Goal: Task Accomplishment & Management: Manage account settings

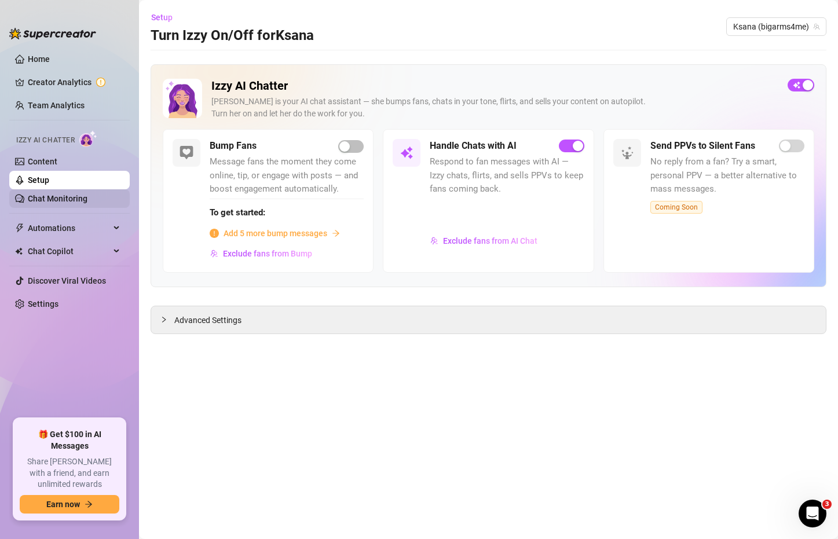
click at [56, 203] on link "Chat Monitoring" at bounding box center [58, 198] width 60 height 9
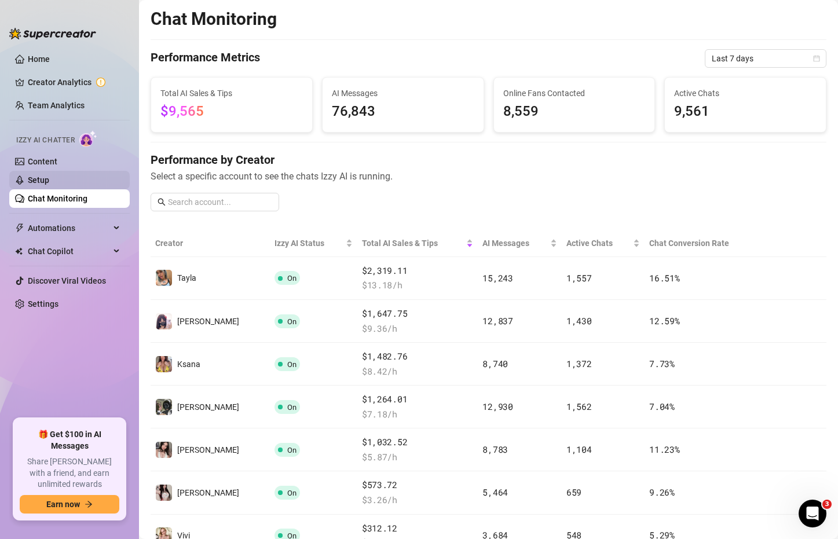
click at [49, 184] on link "Setup" at bounding box center [38, 179] width 21 height 9
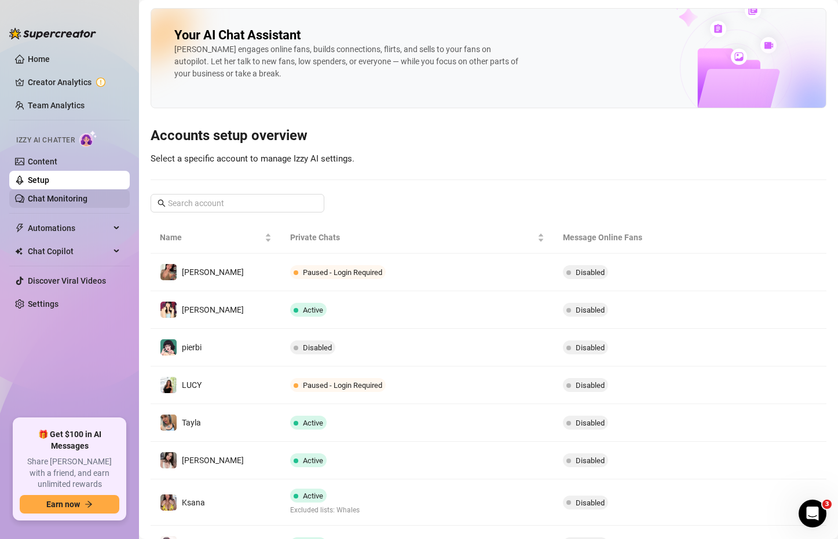
click at [66, 199] on link "Chat Monitoring" at bounding box center [58, 198] width 60 height 9
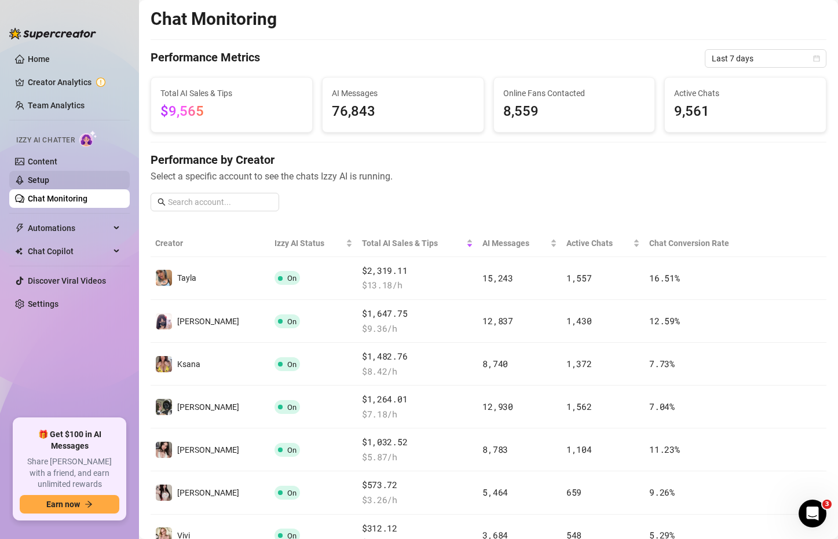
click at [49, 177] on link "Setup" at bounding box center [38, 179] width 21 height 9
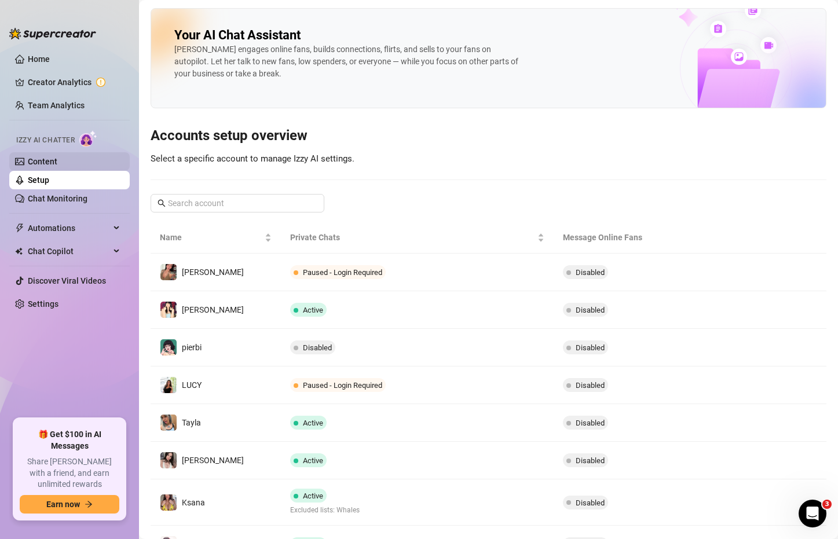
click at [57, 160] on link "Content" at bounding box center [43, 161] width 30 height 9
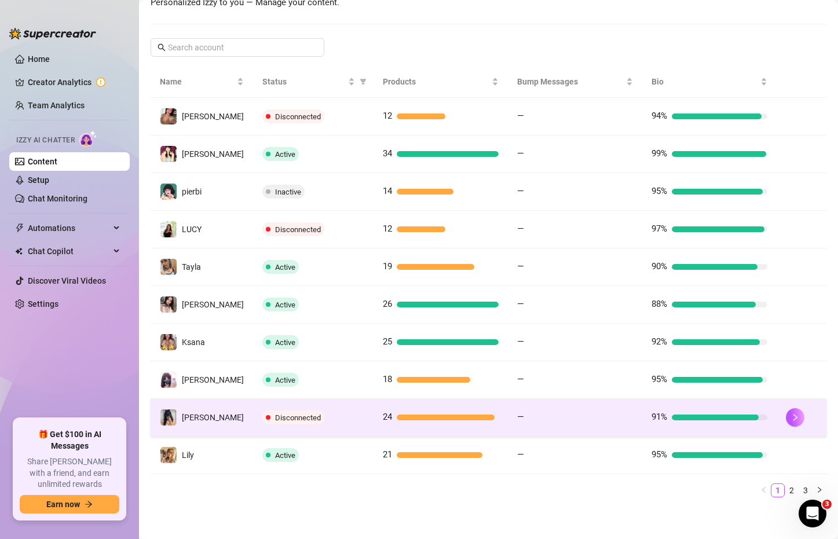
scroll to position [178, 0]
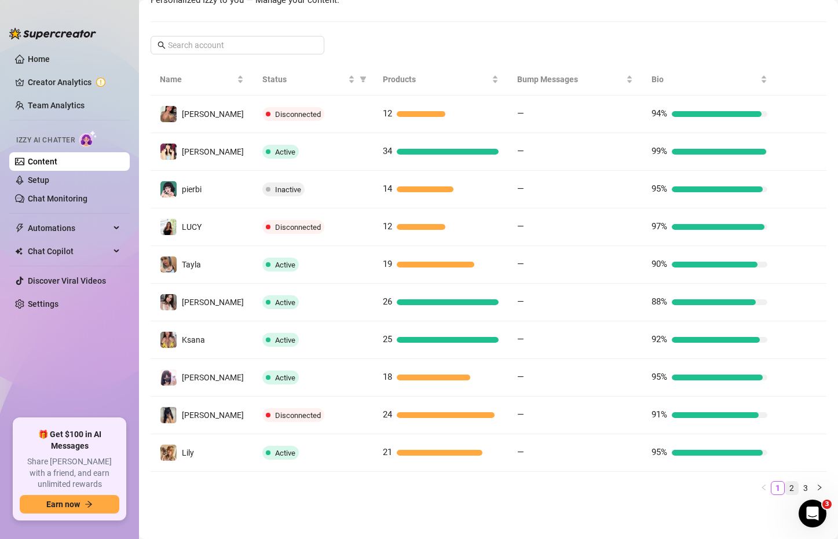
click at [785, 489] on link "2" at bounding box center [791, 488] width 13 height 13
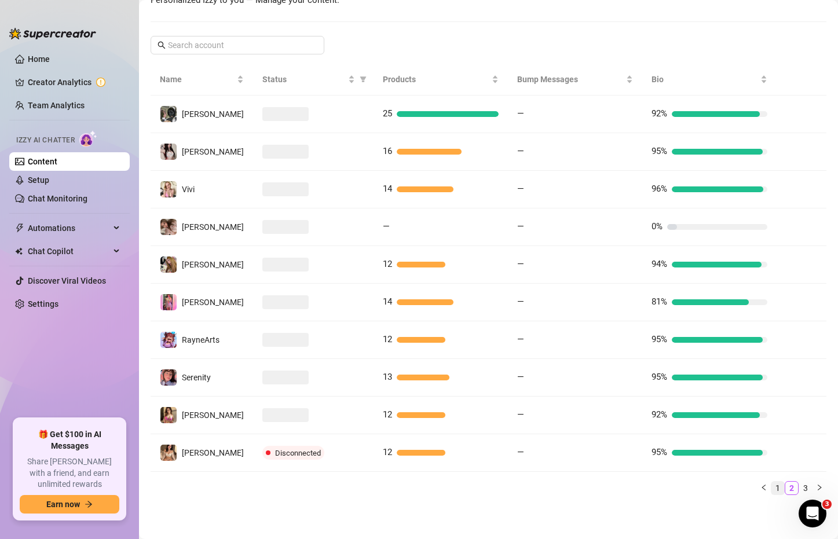
click at [771, 486] on link "1" at bounding box center [777, 488] width 13 height 13
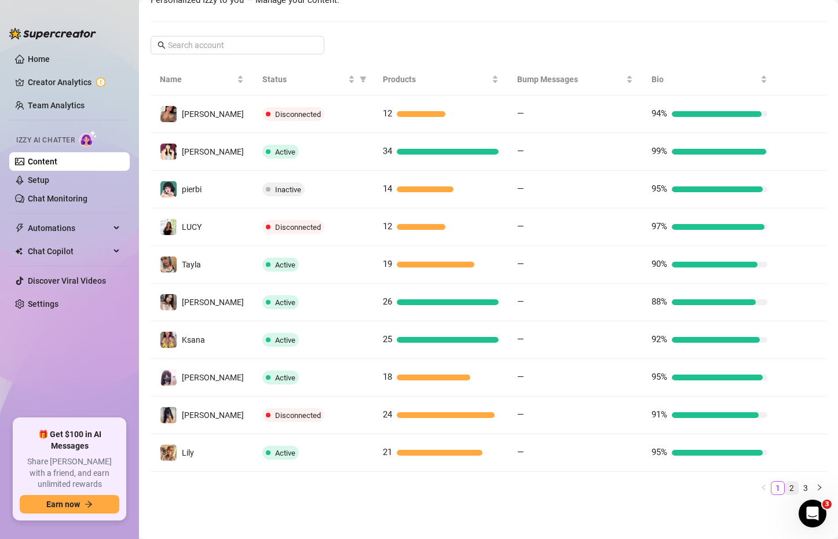
click at [785, 486] on link "2" at bounding box center [791, 488] width 13 height 13
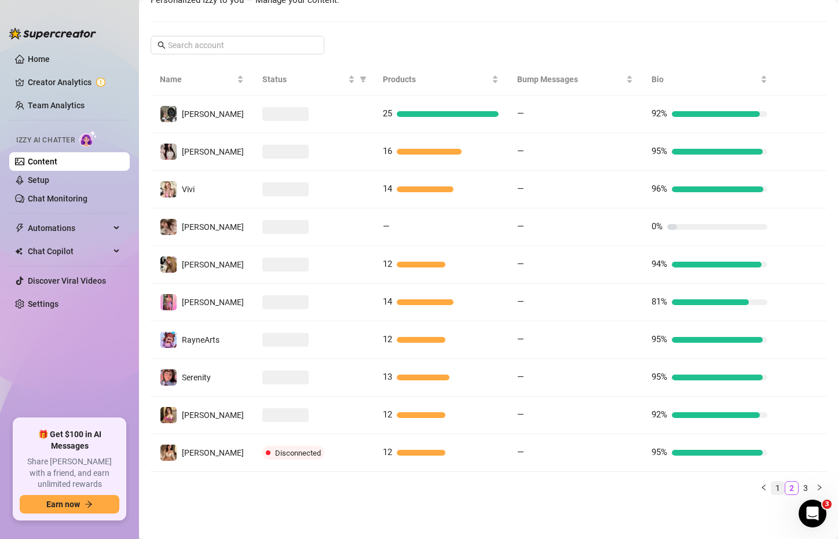
click at [771, 486] on link "1" at bounding box center [777, 488] width 13 height 13
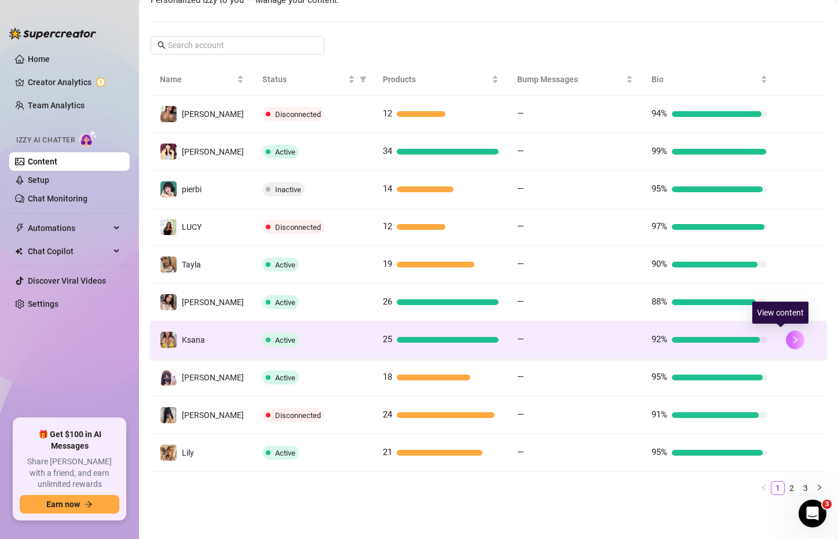
click at [791, 339] on icon "right" at bounding box center [795, 340] width 8 height 8
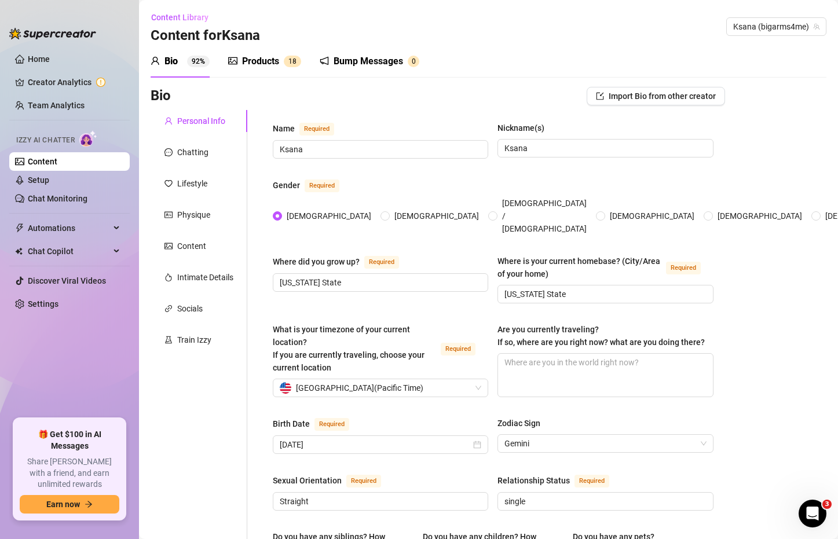
click at [57, 158] on link "Content" at bounding box center [43, 161] width 30 height 9
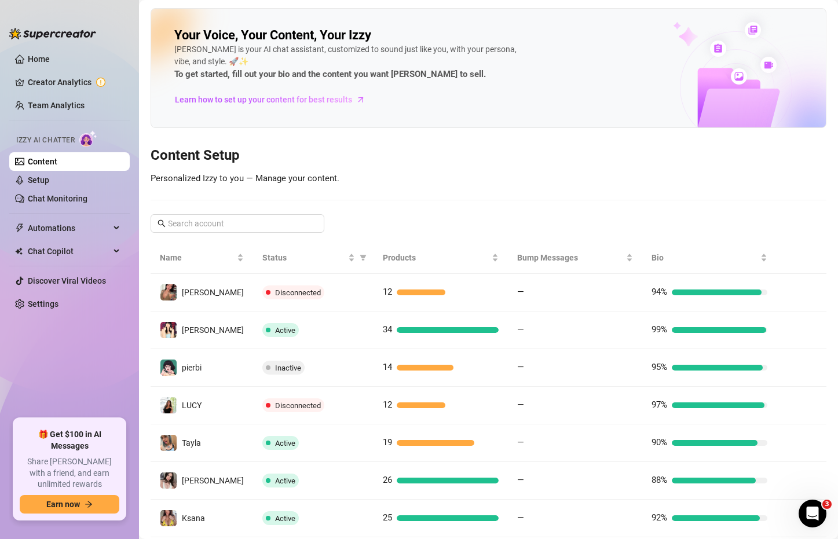
click at [57, 166] on link "Content" at bounding box center [43, 161] width 30 height 9
click at [49, 181] on link "Setup" at bounding box center [38, 179] width 21 height 9
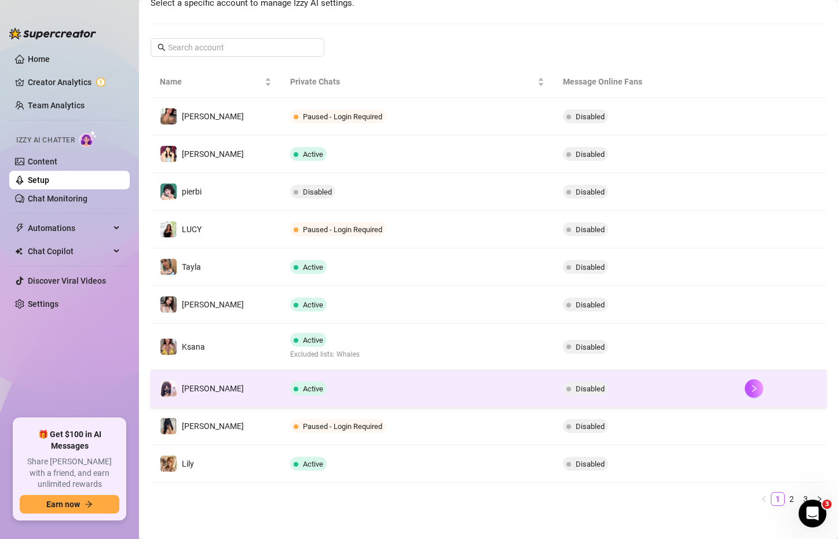
scroll to position [167, 0]
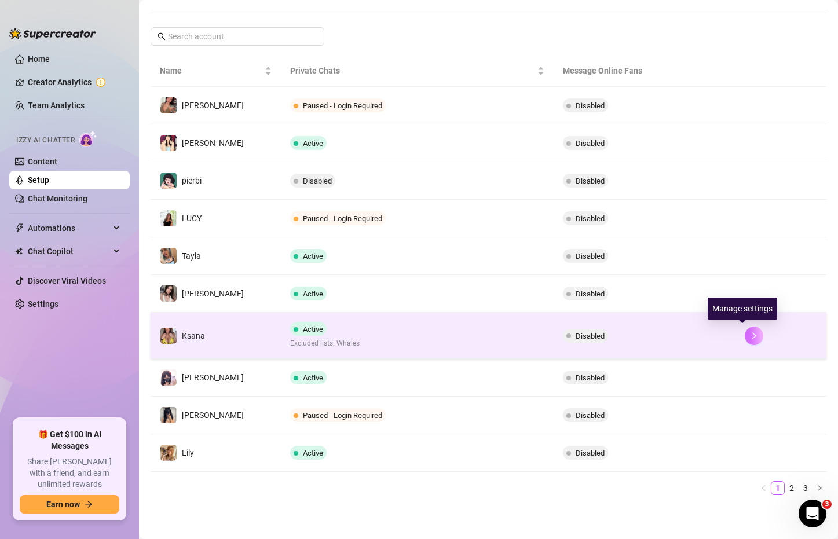
click at [748, 333] on button "button" at bounding box center [754, 336] width 19 height 19
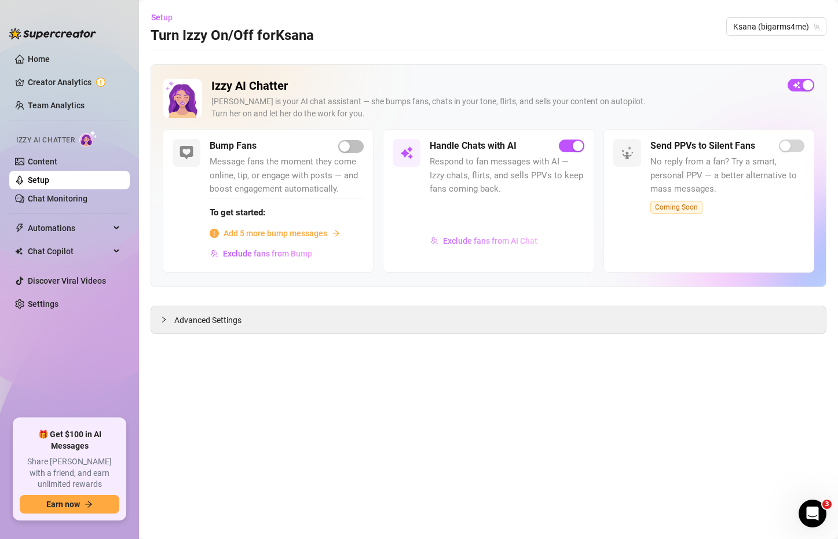
click at [485, 239] on span "Exclude fans from AI Chat" at bounding box center [490, 240] width 94 height 9
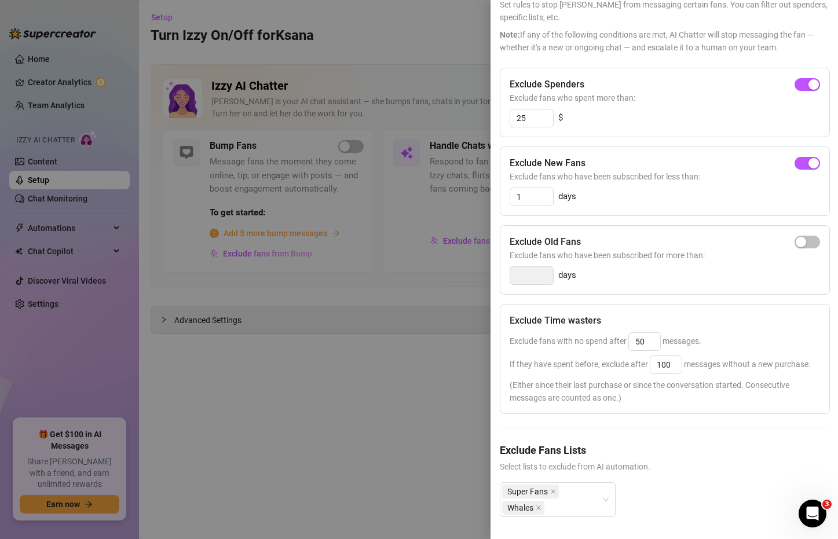
scroll to position [96, 0]
click at [579, 497] on div "Super Fans Whales" at bounding box center [551, 498] width 99 height 32
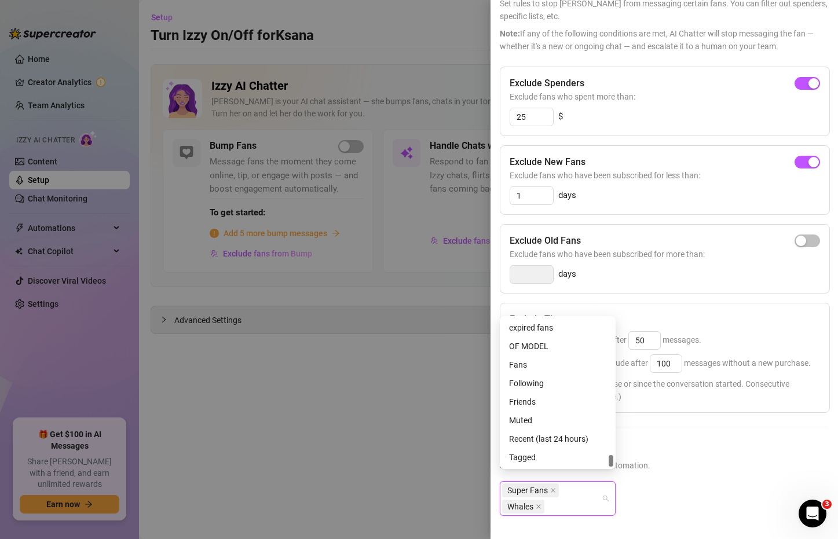
scroll to position [4831, 0]
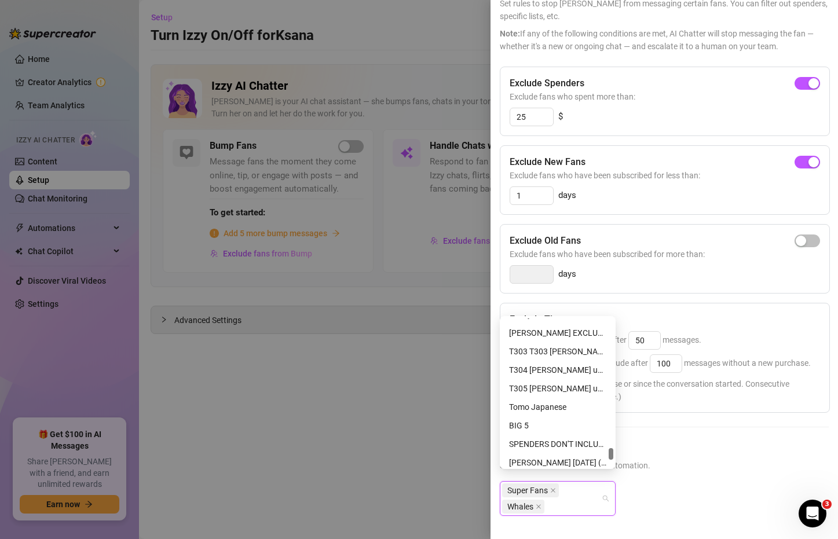
drag, startPoint x: 609, startPoint y: 366, endPoint x: 594, endPoint y: 455, distance: 90.4
click at [594, 455] on div "GFE iya list $499-$100 inactive 9/4 (pls do not delete: [PERSON_NAME]) MARK EXC…" at bounding box center [557, 393] width 111 height 148
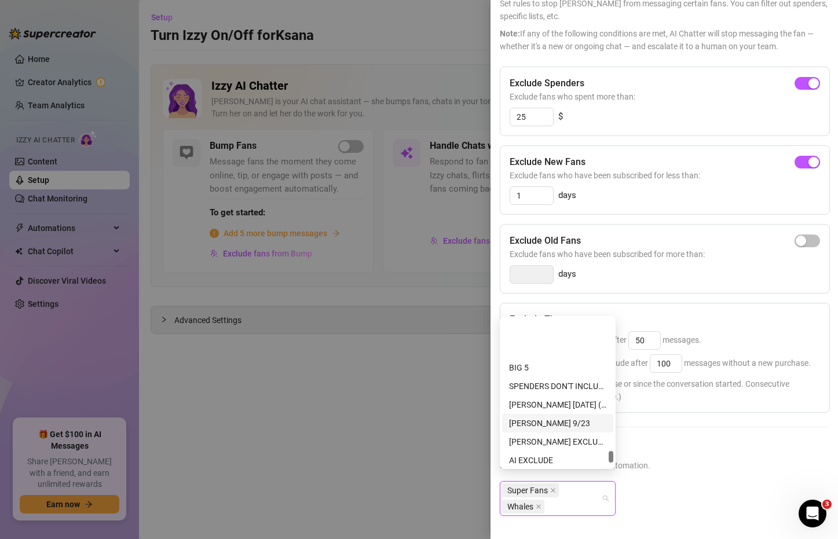
scroll to position [4947, 0]
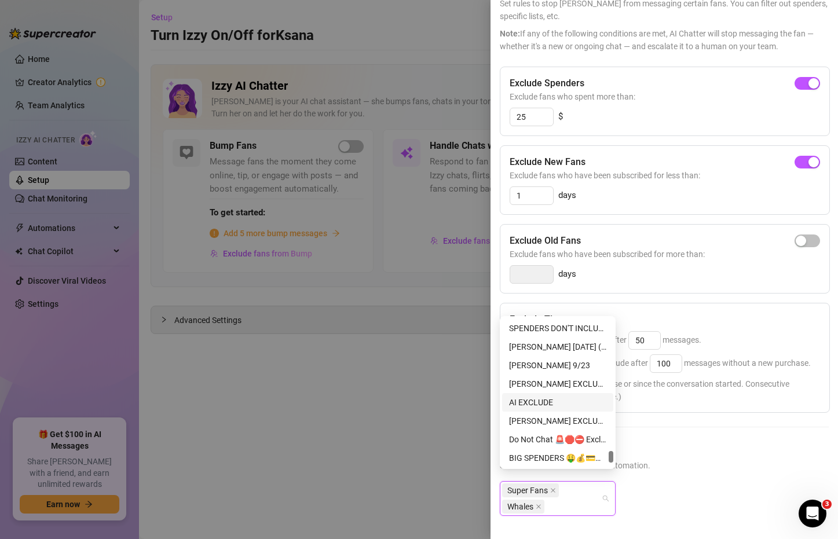
click at [525, 398] on div "AI EXCLUDE" at bounding box center [557, 402] width 97 height 13
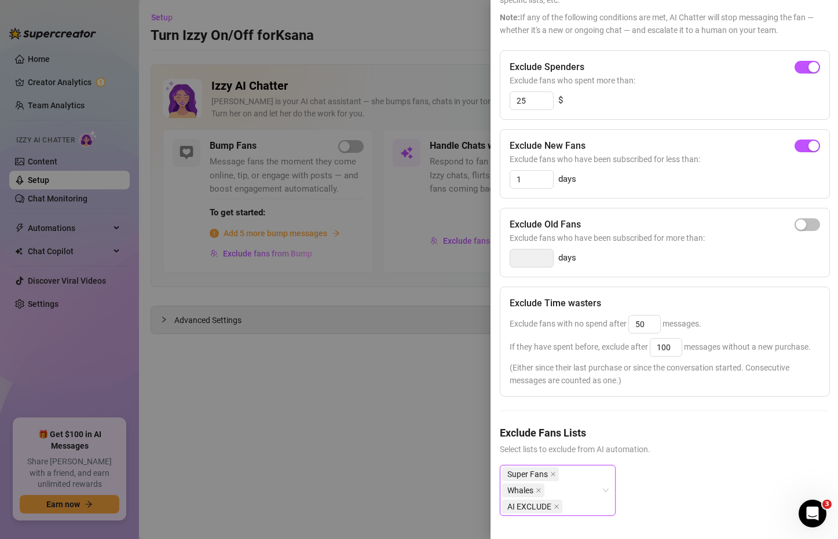
click at [682, 472] on div "Super Fans, Whales, AI EXCLUDE Super Fans Whales AI EXCLUDE" at bounding box center [664, 499] width 329 height 69
click at [477, 382] on div at bounding box center [419, 269] width 838 height 539
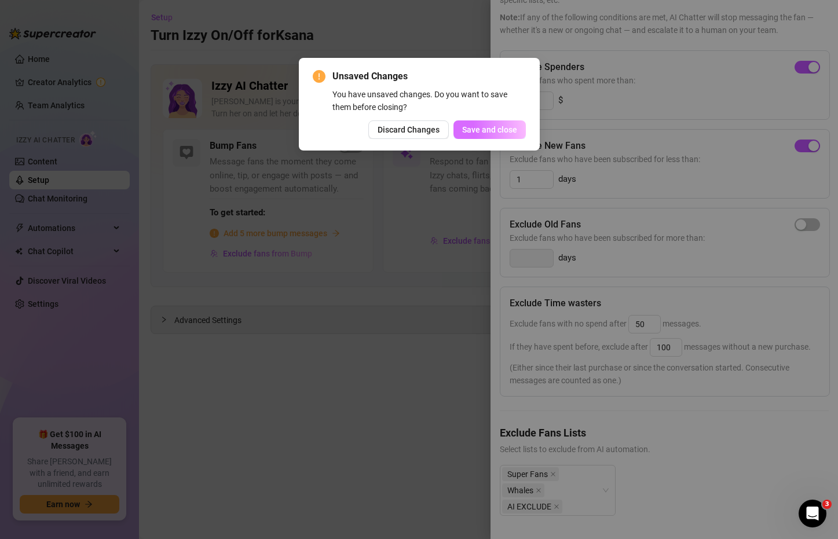
click at [499, 127] on span "Save and close" at bounding box center [489, 129] width 55 height 9
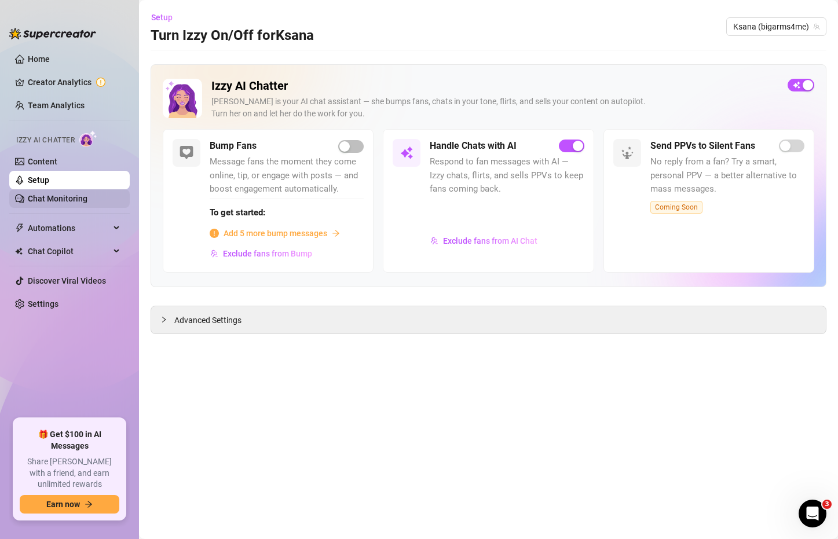
click at [83, 202] on link "Chat Monitoring" at bounding box center [58, 198] width 60 height 9
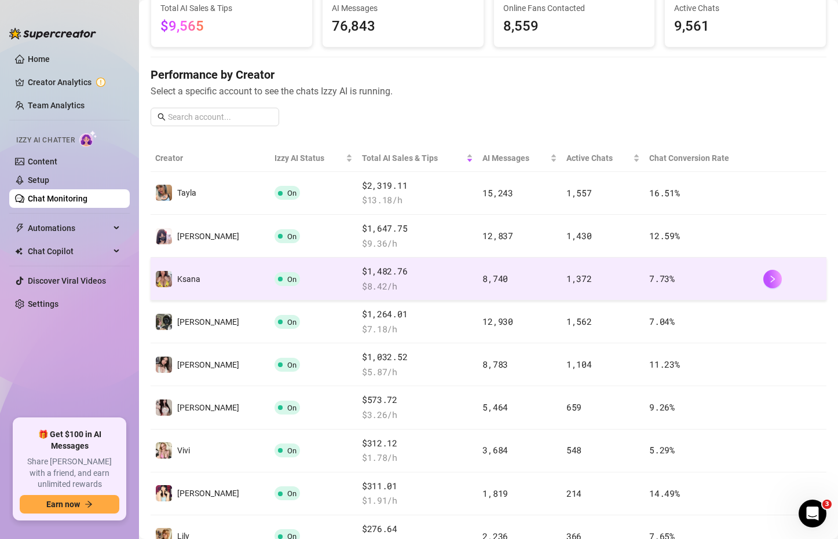
scroll to position [174, 0]
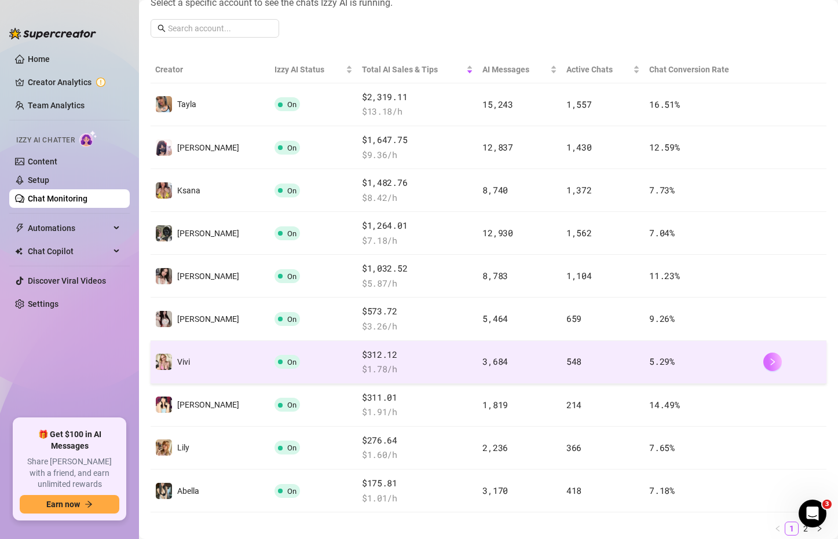
click at [763, 358] on button "button" at bounding box center [772, 362] width 19 height 19
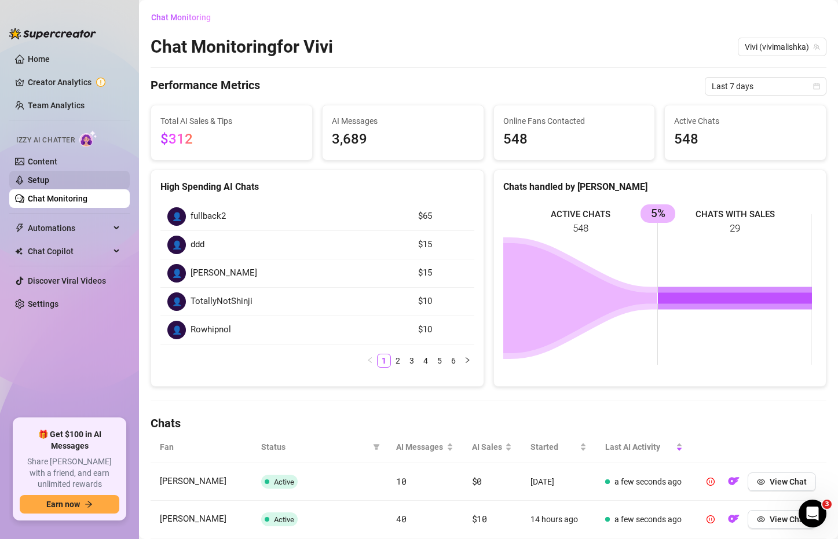
click at [49, 181] on link "Setup" at bounding box center [38, 179] width 21 height 9
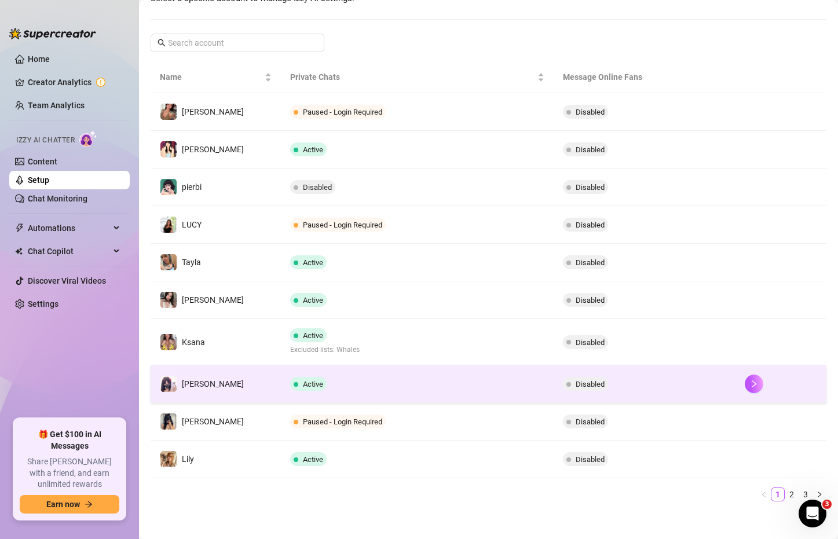
scroll to position [167, 0]
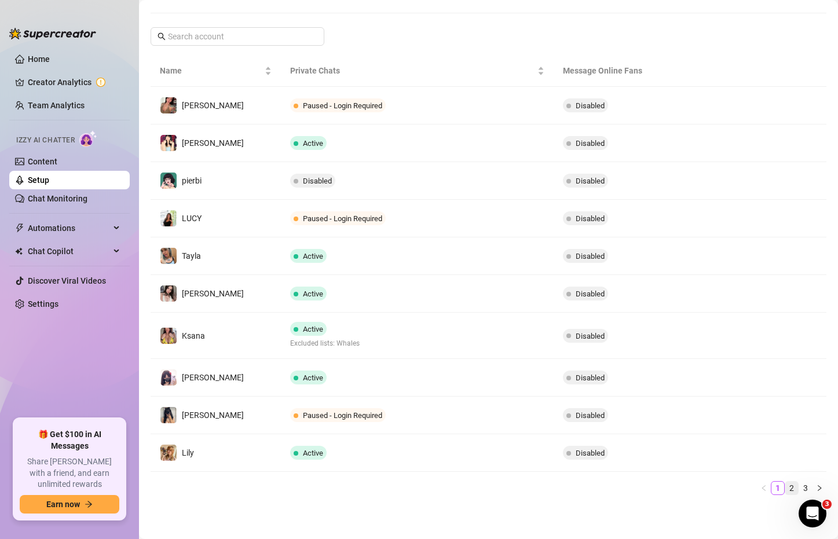
click at [785, 487] on link "2" at bounding box center [791, 488] width 13 height 13
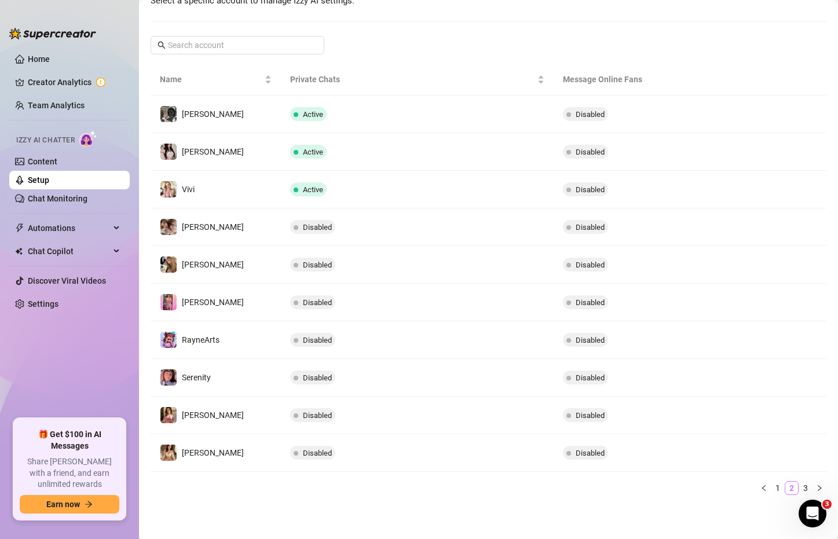
scroll to position [158, 0]
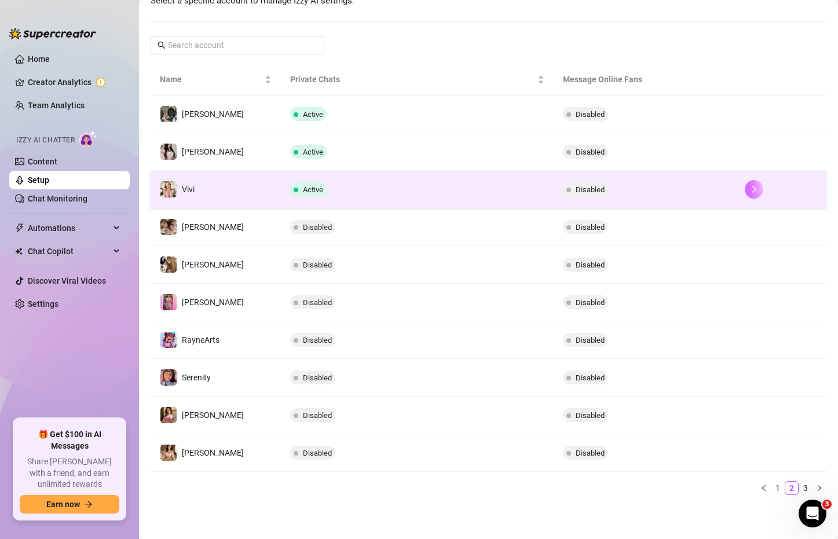
click at [750, 189] on icon "right" at bounding box center [754, 189] width 8 height 8
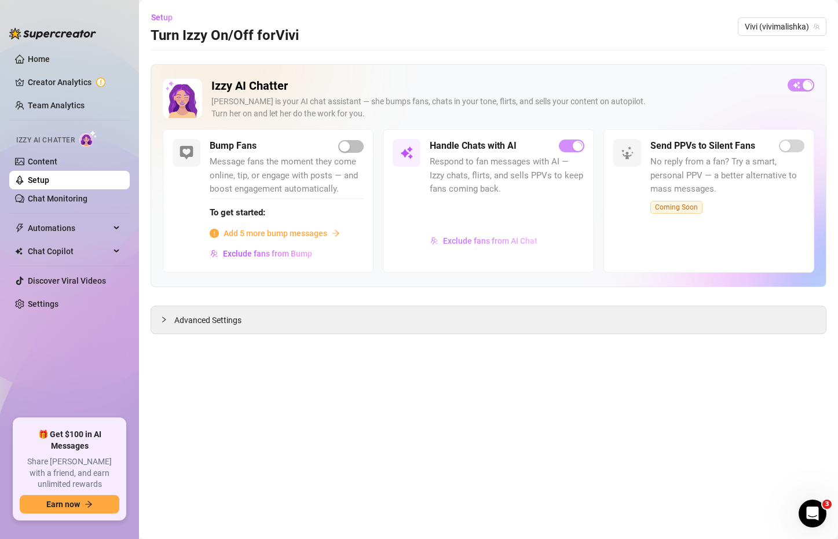
click at [467, 244] on span "Exclude fans from AI Chat" at bounding box center [490, 240] width 94 height 9
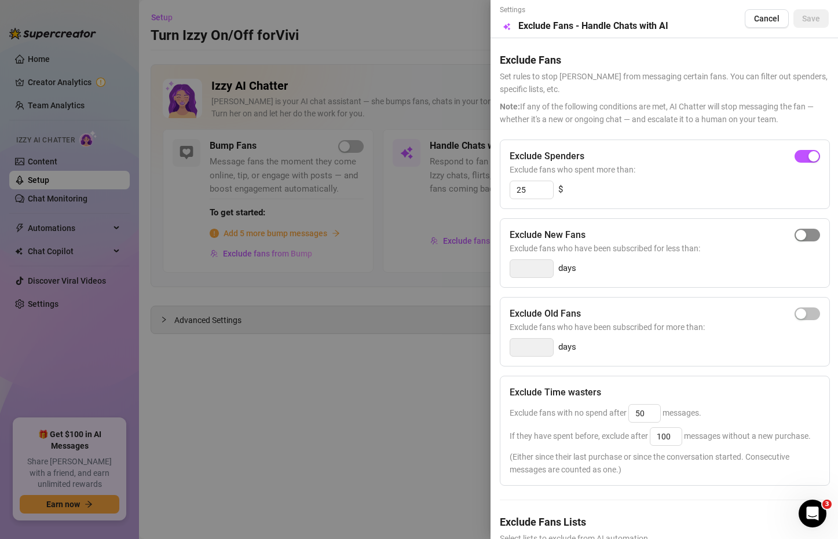
click at [797, 232] on button "button" at bounding box center [807, 235] width 25 height 13
drag, startPoint x: 537, startPoint y: 268, endPoint x: 451, endPoint y: 271, distance: 86.4
click at [451, 271] on div "Settings Preview Exclude Fans - Handle Chats with AI Cancel Save Exclude Fans S…" at bounding box center [419, 269] width 838 height 539
type input "1"
click at [661, 274] on div "1 days" at bounding box center [665, 268] width 310 height 19
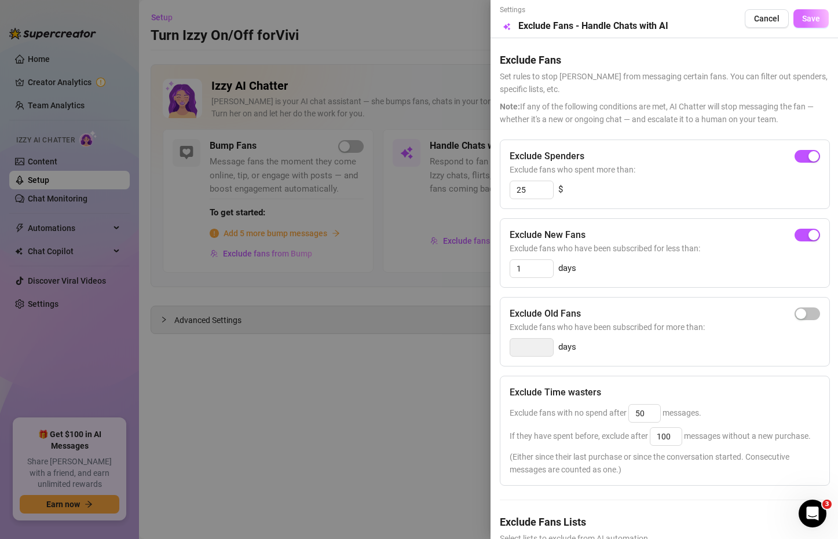
click at [802, 16] on span "Save" at bounding box center [811, 18] width 18 height 9
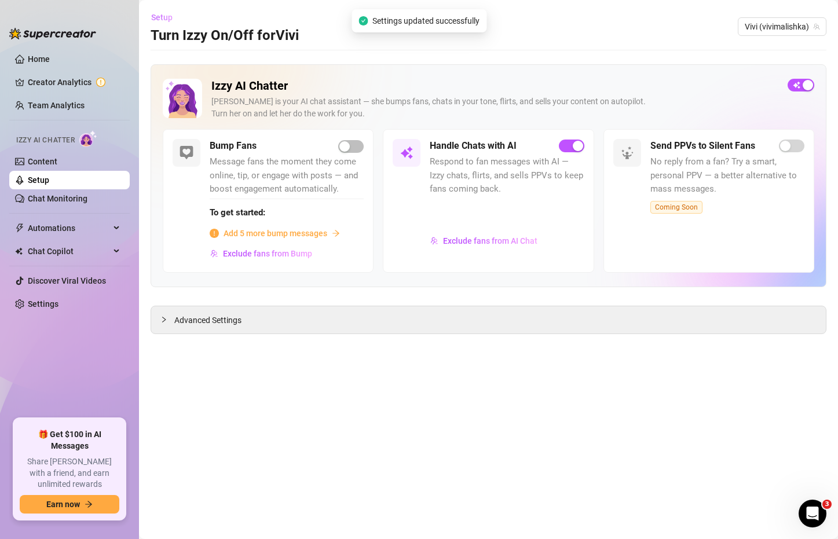
click at [163, 16] on span "Setup" at bounding box center [161, 17] width 21 height 9
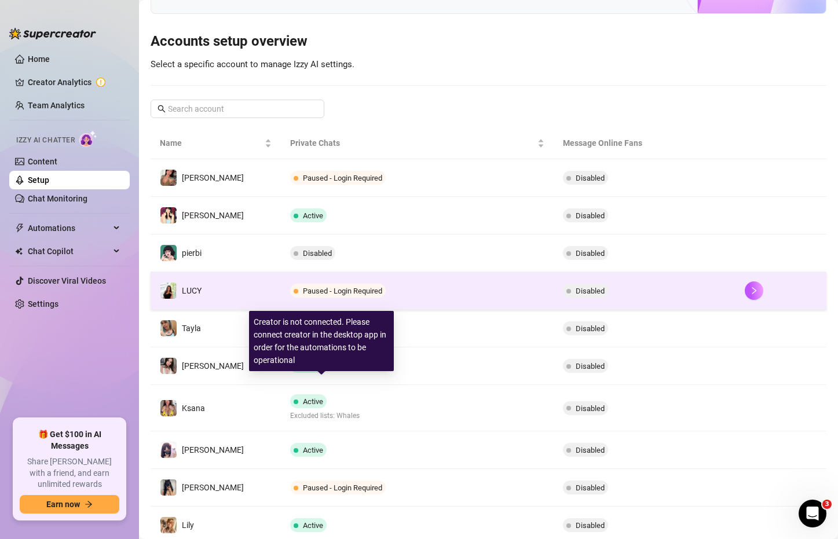
scroll to position [116, 0]
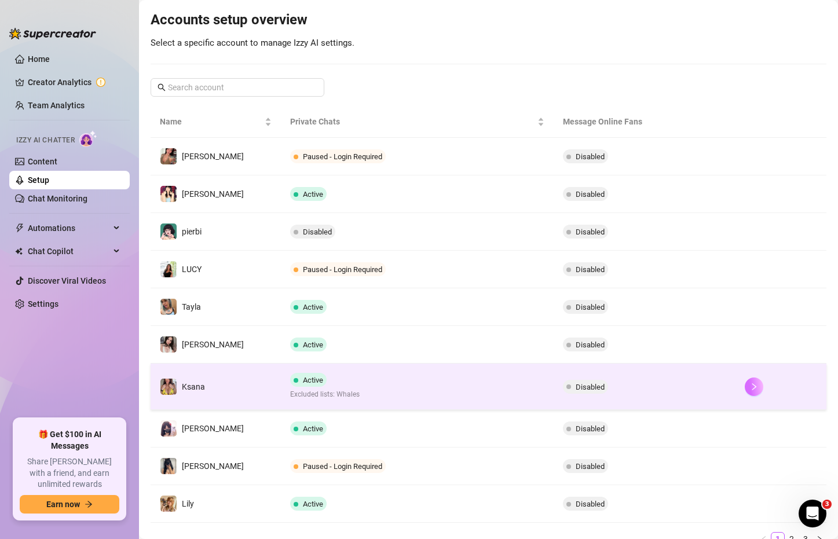
click at [750, 386] on icon "right" at bounding box center [754, 387] width 8 height 8
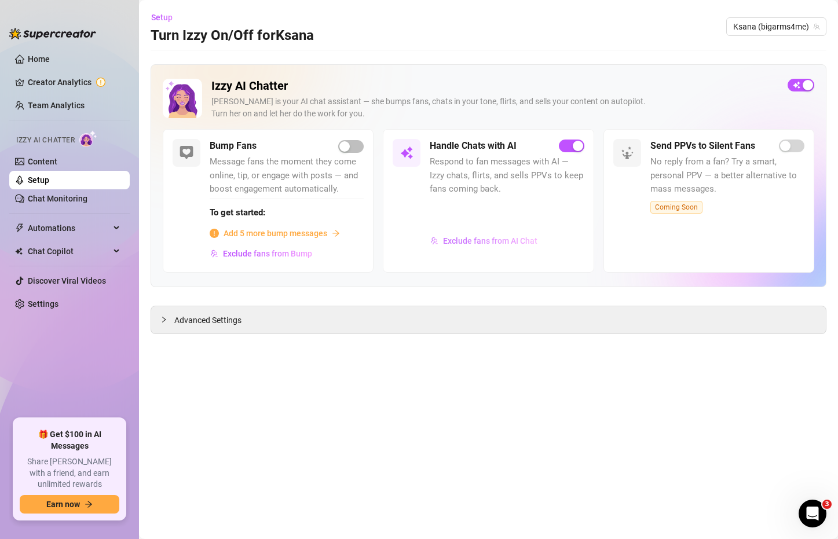
click at [529, 237] on span "Exclude fans from AI Chat" at bounding box center [490, 240] width 94 height 9
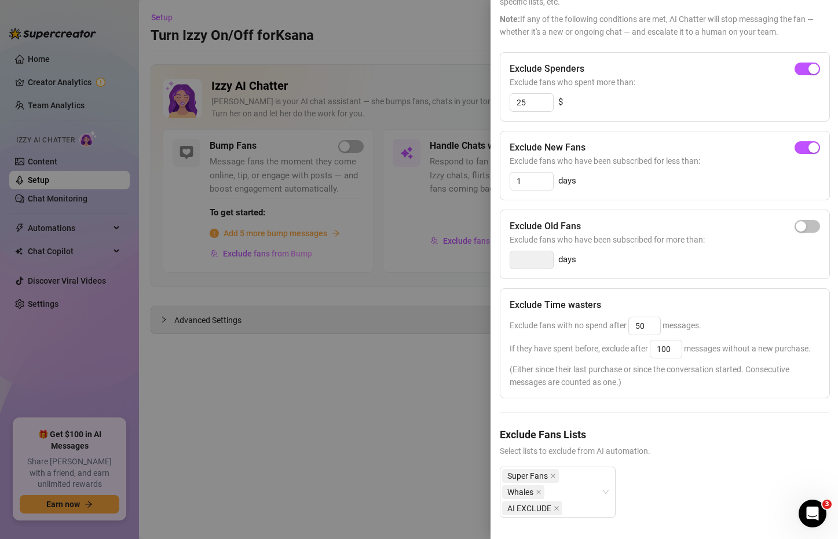
scroll to position [112, 0]
click at [449, 379] on div at bounding box center [419, 269] width 838 height 539
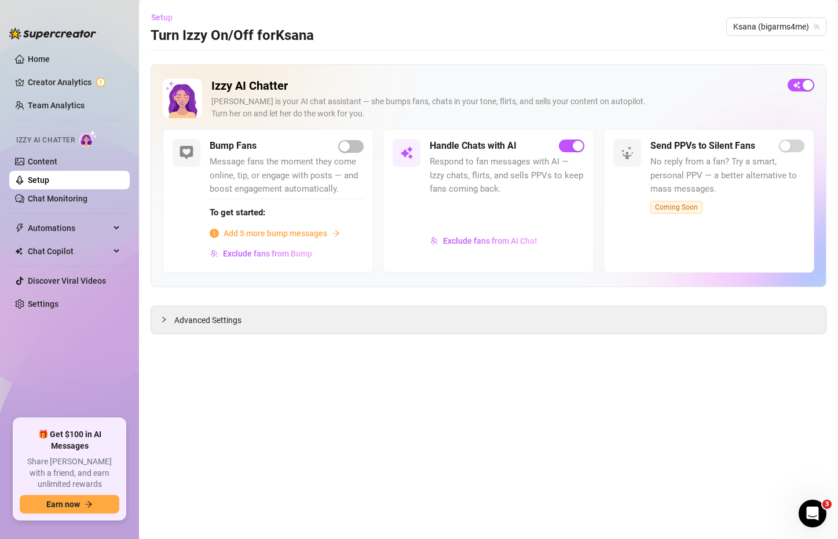
click at [162, 17] on span "Setup" at bounding box center [161, 17] width 21 height 9
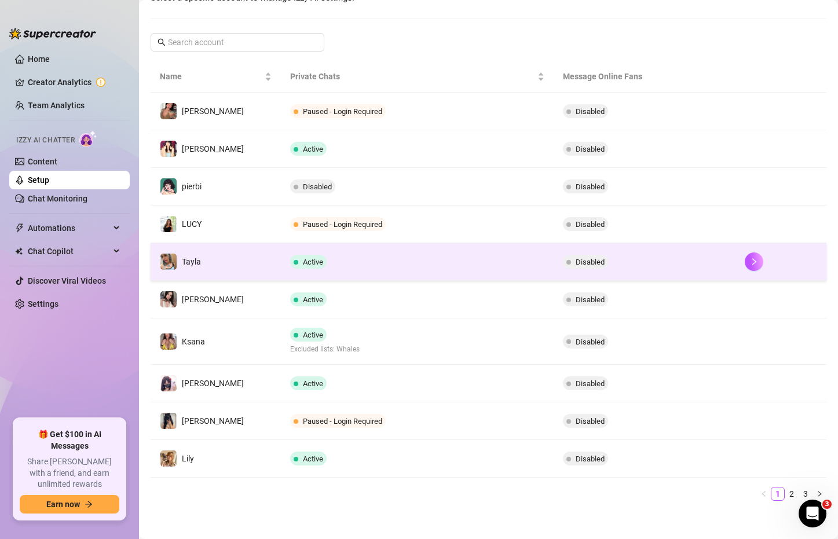
scroll to position [167, 0]
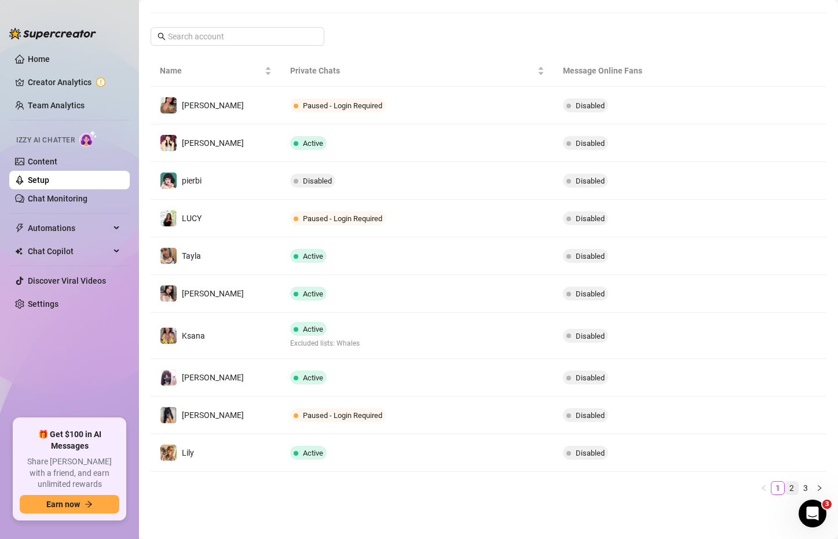
click at [785, 488] on link "2" at bounding box center [791, 488] width 13 height 13
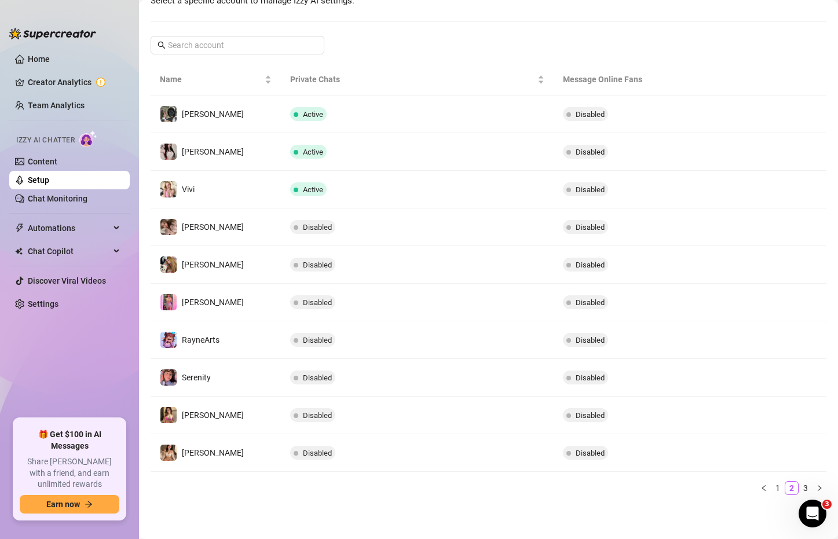
scroll to position [158, 0]
click at [799, 490] on link "3" at bounding box center [805, 488] width 13 height 13
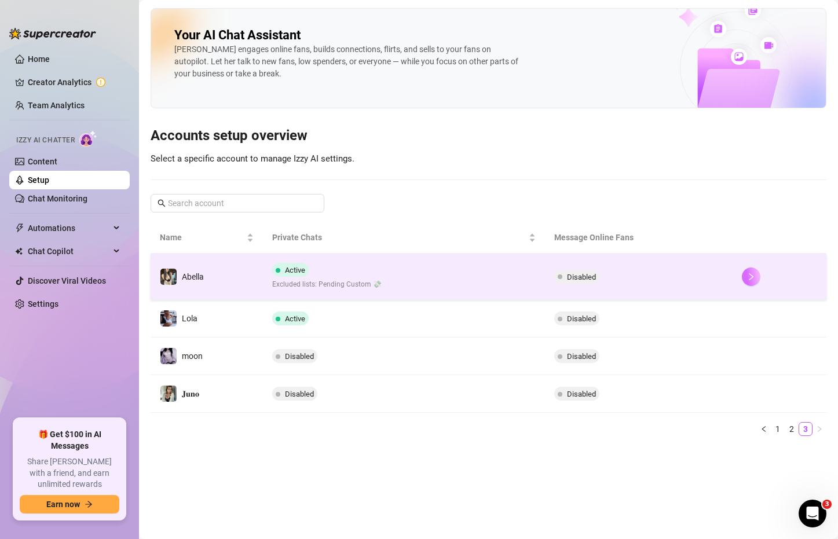
click at [752, 277] on icon "right" at bounding box center [751, 277] width 8 height 8
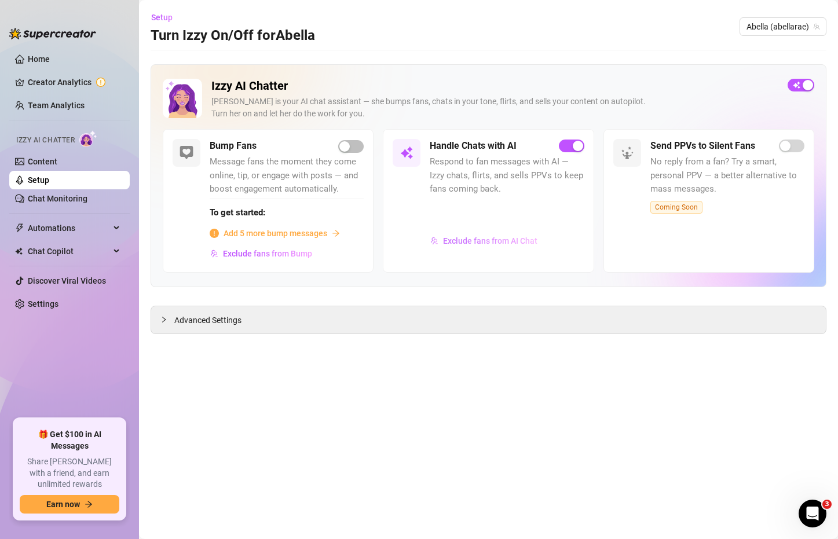
click at [492, 242] on span "Exclude fans from AI Chat" at bounding box center [490, 240] width 94 height 9
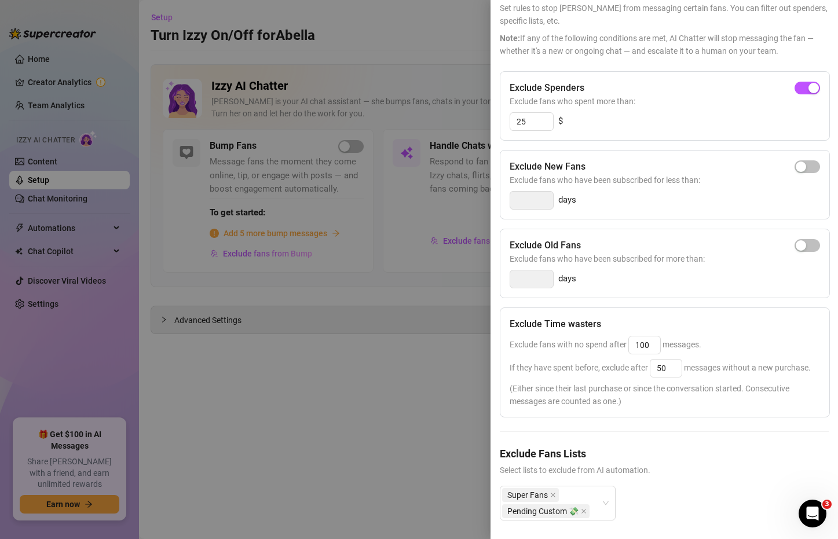
scroll to position [96, 0]
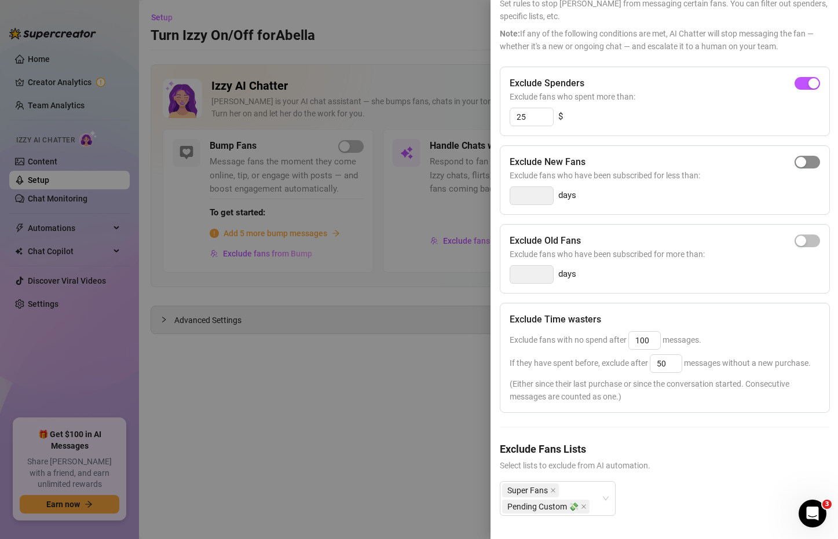
click at [796, 157] on div "button" at bounding box center [801, 162] width 10 height 10
drag, startPoint x: 522, startPoint y: 177, endPoint x: 494, endPoint y: 177, distance: 28.4
click at [494, 177] on div "Settings Preview Exclude Fans - Handle Chats with AI Cancel Save Exclude Fans S…" at bounding box center [664, 269] width 347 height 539
type input "1"
click at [637, 189] on div "Exclude New Fans Exclude fans who have been subscribed for less than: 1 days" at bounding box center [665, 179] width 330 height 69
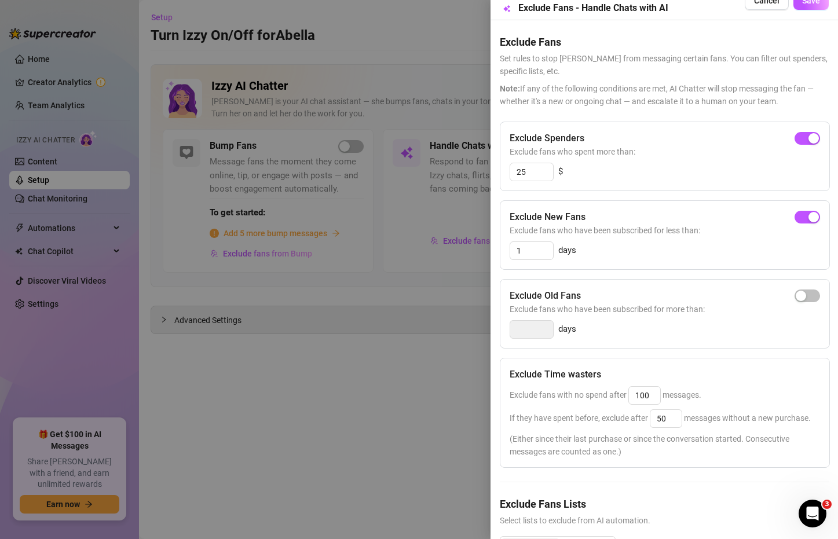
scroll to position [0, 0]
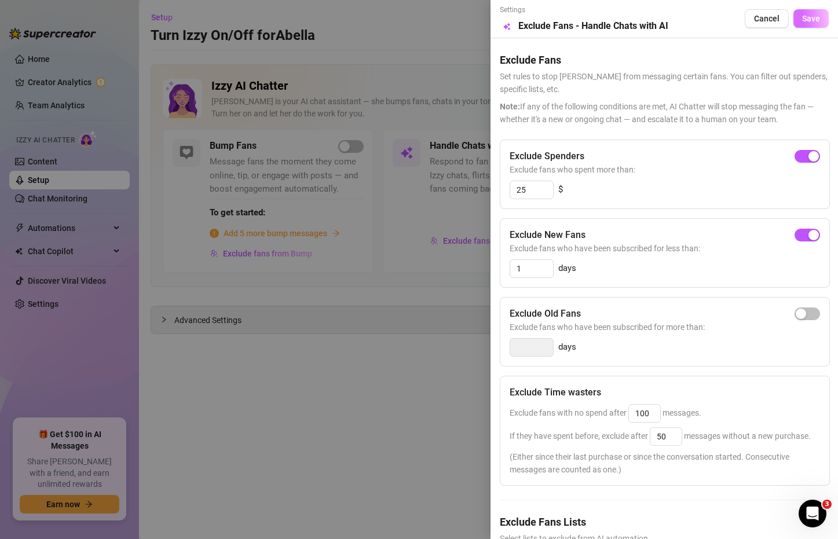
click at [802, 18] on span "Save" at bounding box center [811, 18] width 18 height 9
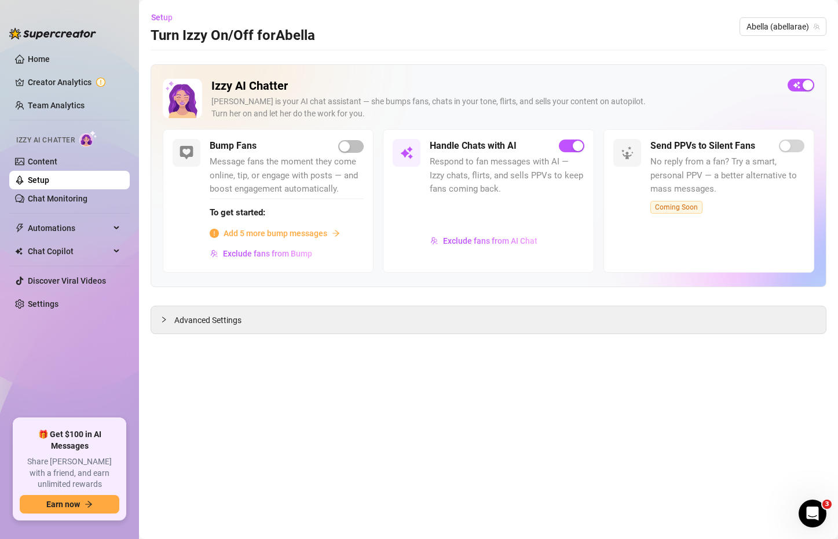
click at [721, 360] on main "Setup Turn Izzy On/Off for [PERSON_NAME] (abellarae) Izzy AI Chatter [PERSON_NA…" at bounding box center [488, 269] width 699 height 539
click at [502, 236] on span "Exclude fans from AI Chat" at bounding box center [490, 240] width 94 height 9
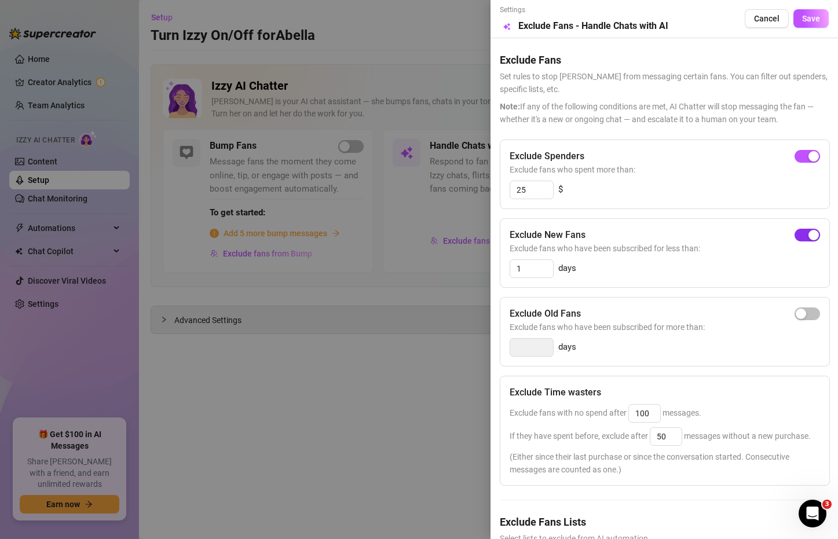
click at [808, 238] on div "button" at bounding box center [813, 235] width 10 height 10
click at [800, 24] on button "Save" at bounding box center [810, 18] width 35 height 19
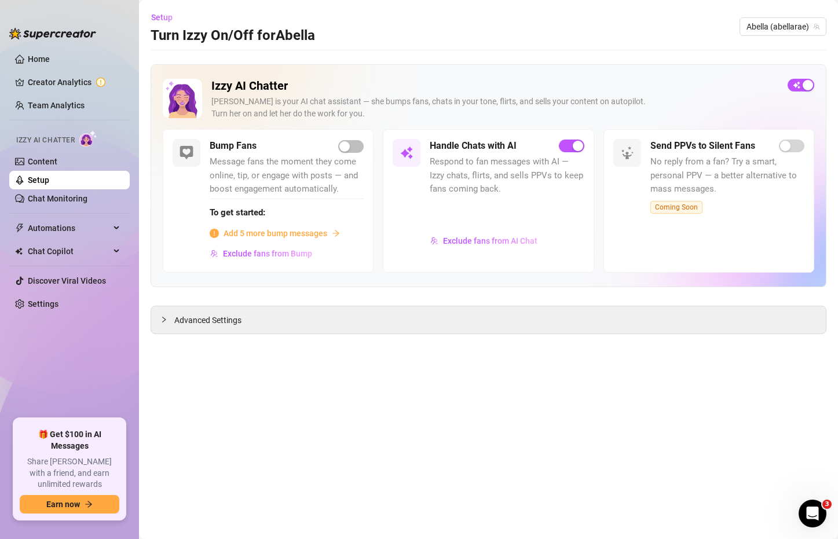
click at [649, 394] on main "Setup Turn Izzy On/Off for [PERSON_NAME] (abellarae) Izzy AI Chatter [PERSON_NA…" at bounding box center [488, 269] width 699 height 539
click at [158, 21] on span "Setup" at bounding box center [161, 17] width 21 height 9
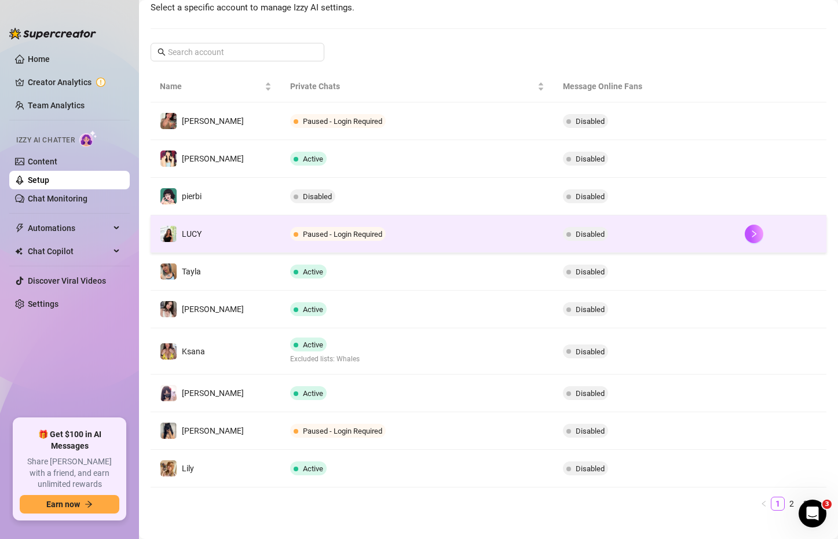
scroll to position [167, 0]
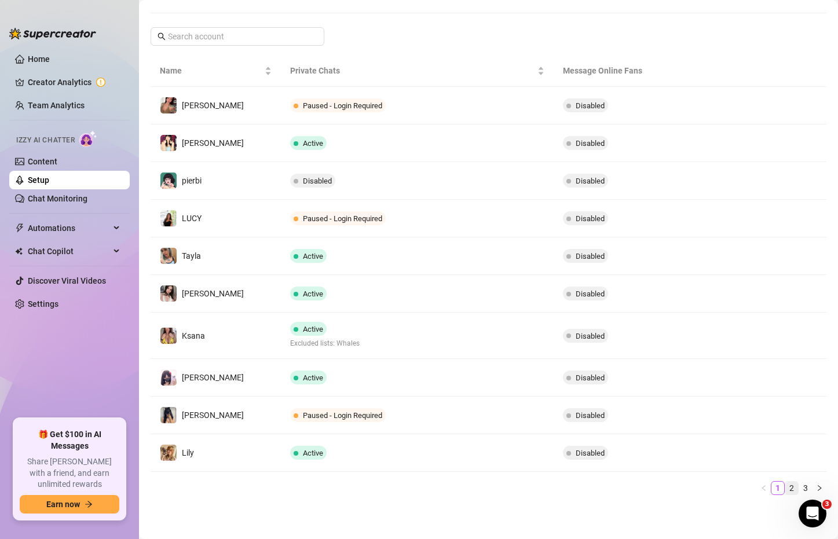
click at [785, 485] on link "2" at bounding box center [791, 488] width 13 height 13
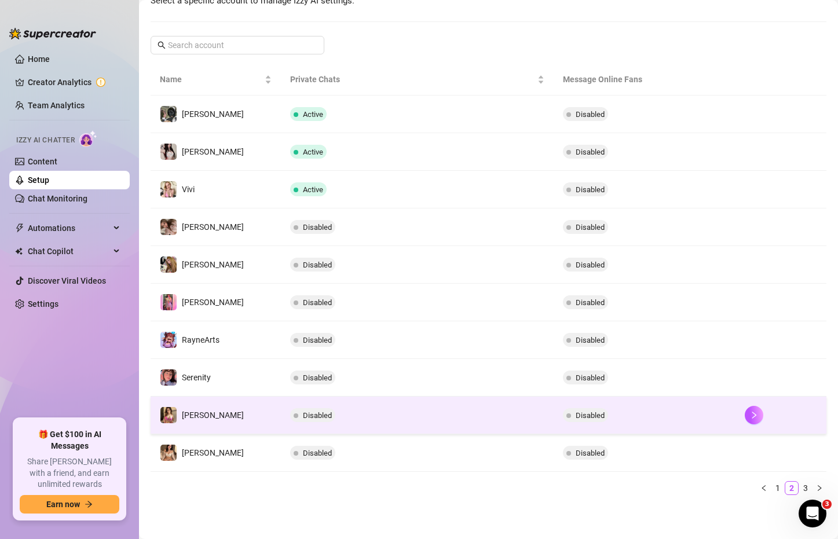
scroll to position [158, 0]
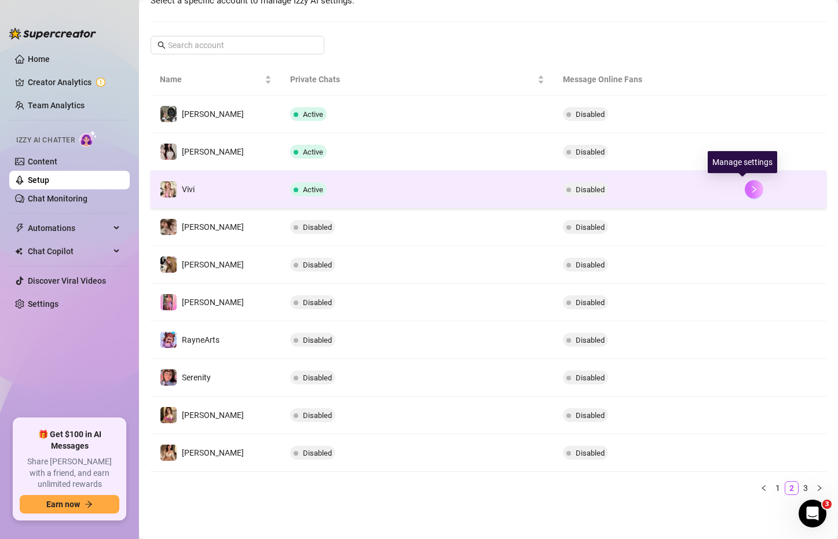
click at [750, 192] on icon "right" at bounding box center [754, 189] width 8 height 8
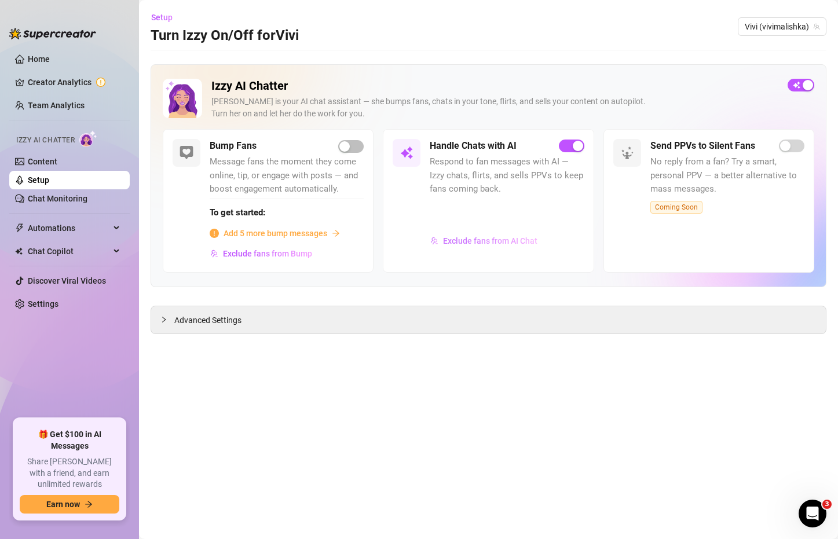
click at [490, 246] on span "Exclude fans from AI Chat" at bounding box center [490, 240] width 94 height 9
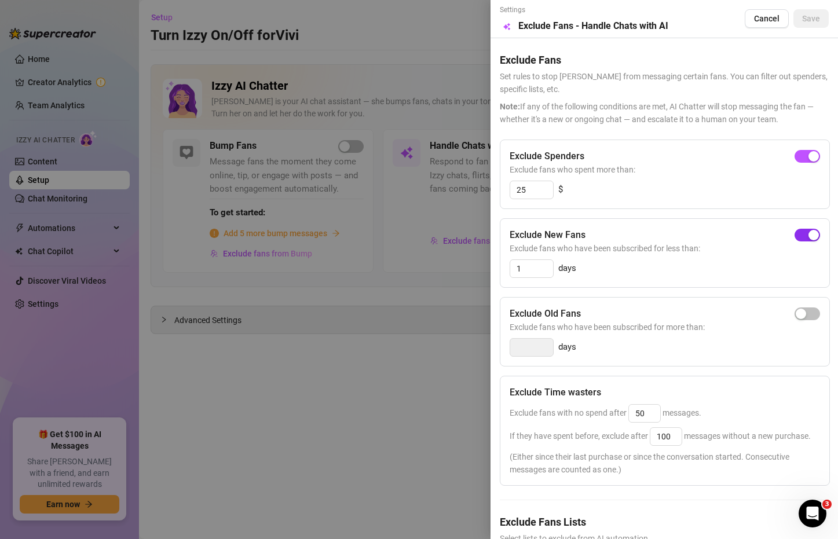
click at [808, 230] on div "button" at bounding box center [813, 235] width 10 height 10
click at [810, 19] on button "Save" at bounding box center [810, 18] width 35 height 19
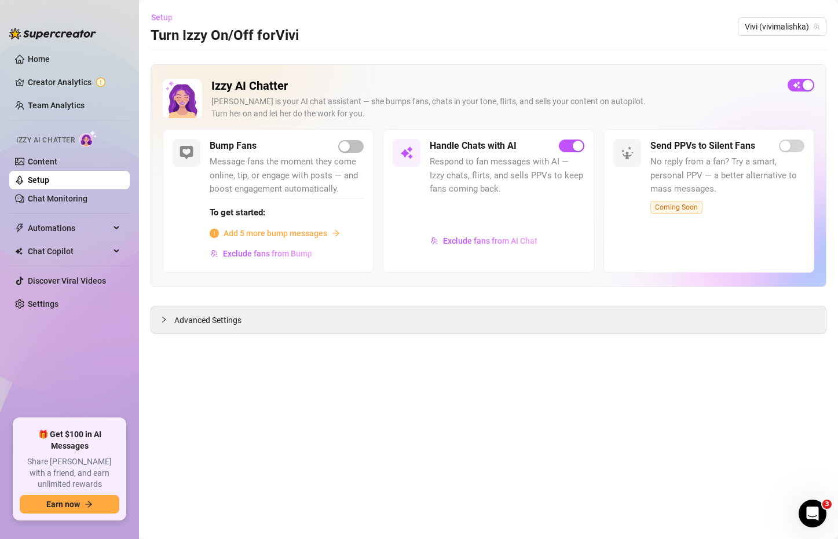
click at [157, 13] on span "Setup" at bounding box center [161, 17] width 21 height 9
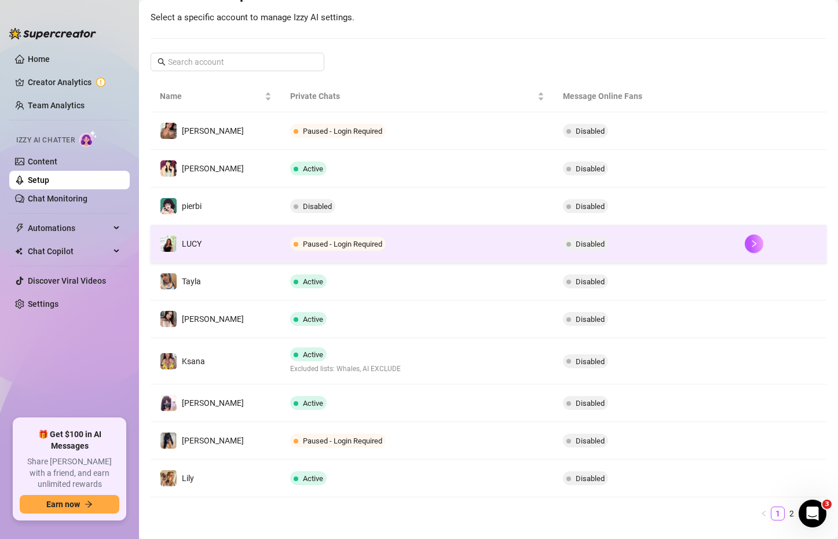
scroll to position [167, 0]
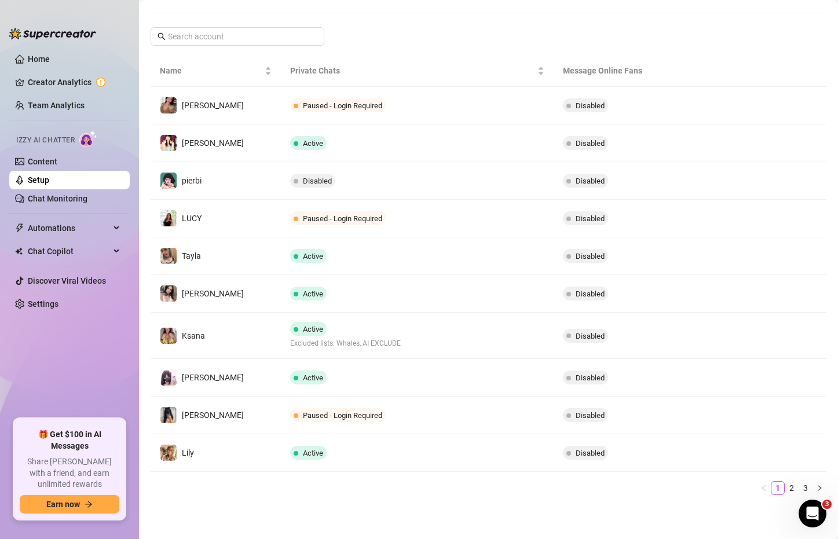
drag, startPoint x: 634, startPoint y: 495, endPoint x: 607, endPoint y: 489, distance: 27.8
click at [634, 495] on ul "1 2 3" at bounding box center [489, 488] width 676 height 14
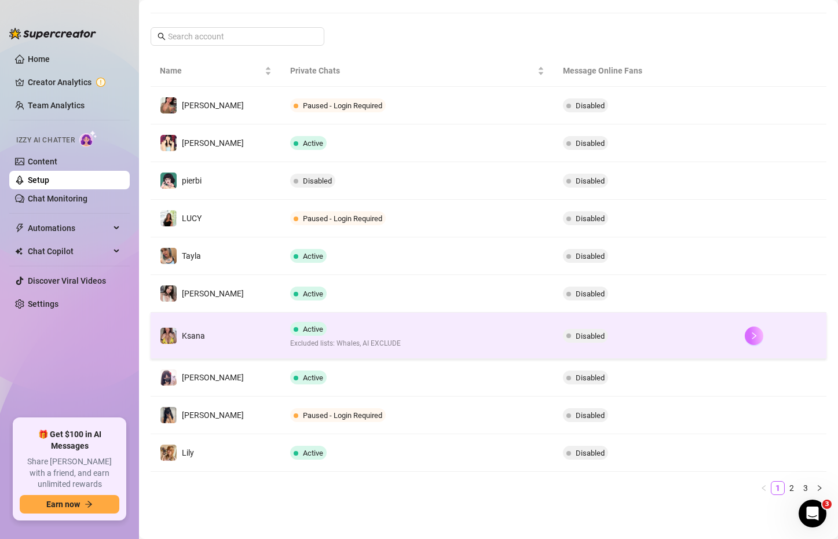
click at [750, 334] on icon "right" at bounding box center [754, 336] width 8 height 8
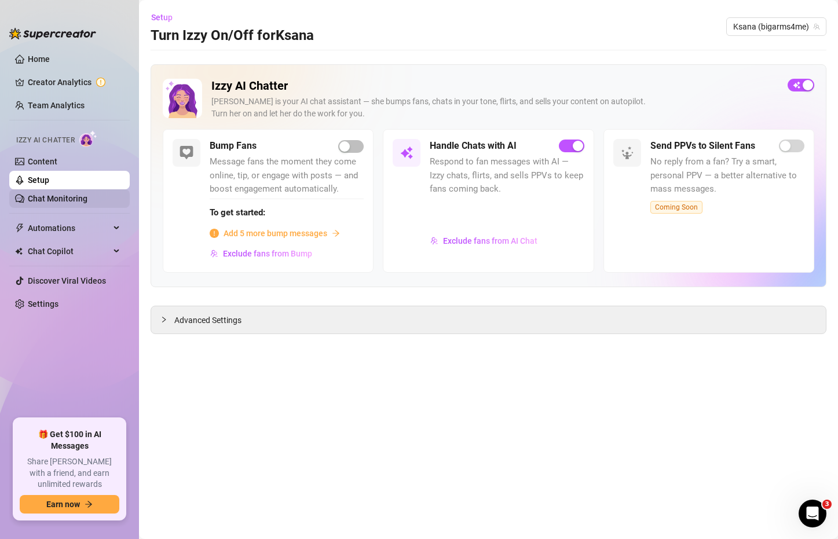
click at [61, 202] on link "Chat Monitoring" at bounding box center [58, 198] width 60 height 9
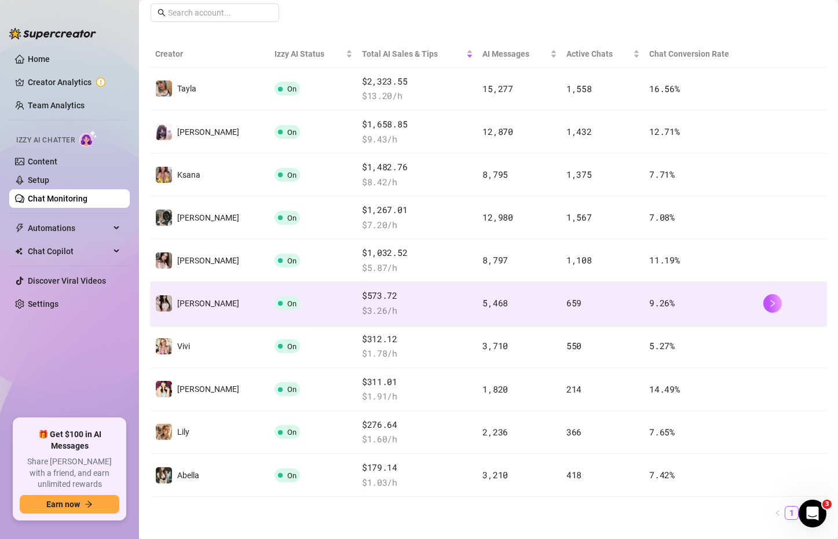
scroll to position [150, 0]
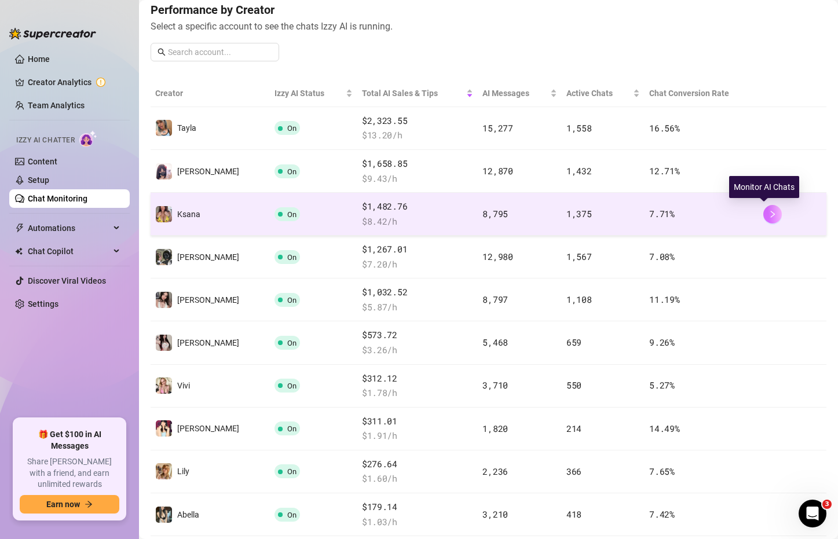
click at [763, 212] on button "button" at bounding box center [772, 214] width 19 height 19
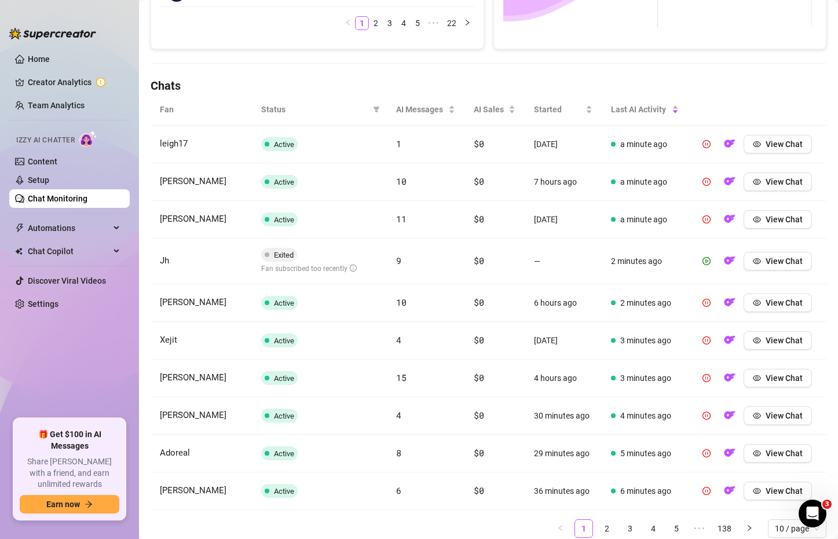
scroll to position [345, 0]
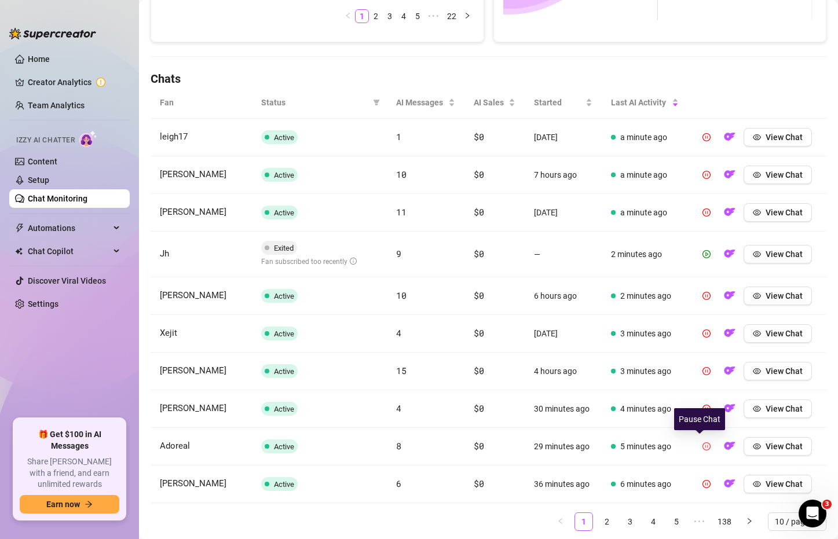
click at [702, 448] on icon "pause-circle" at bounding box center [706, 446] width 8 height 8
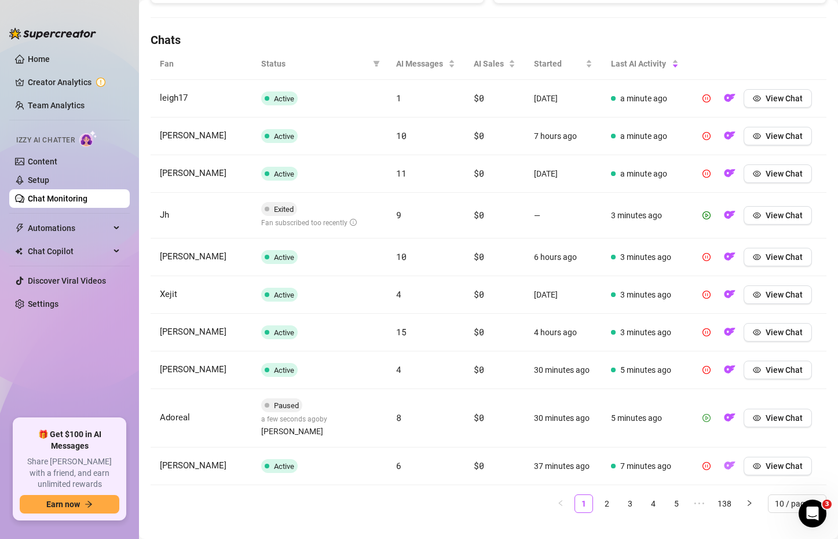
scroll to position [389, 0]
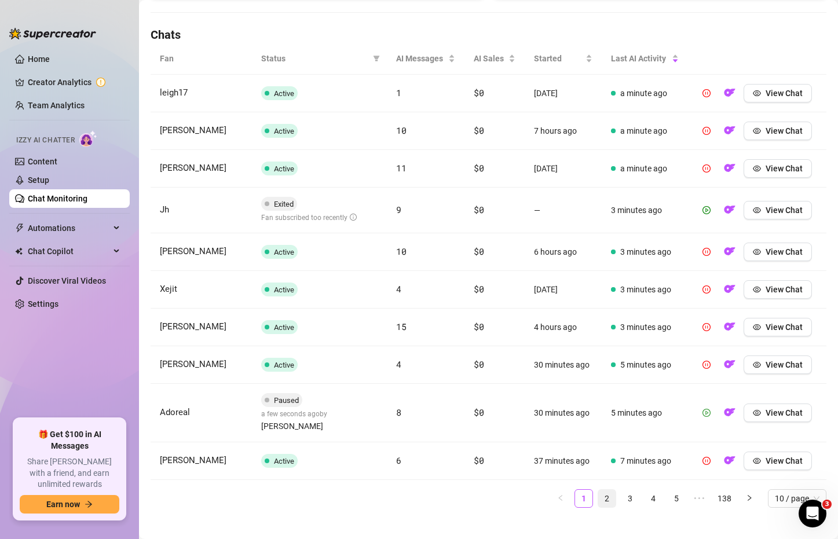
click at [600, 490] on link "2" at bounding box center [606, 498] width 17 height 17
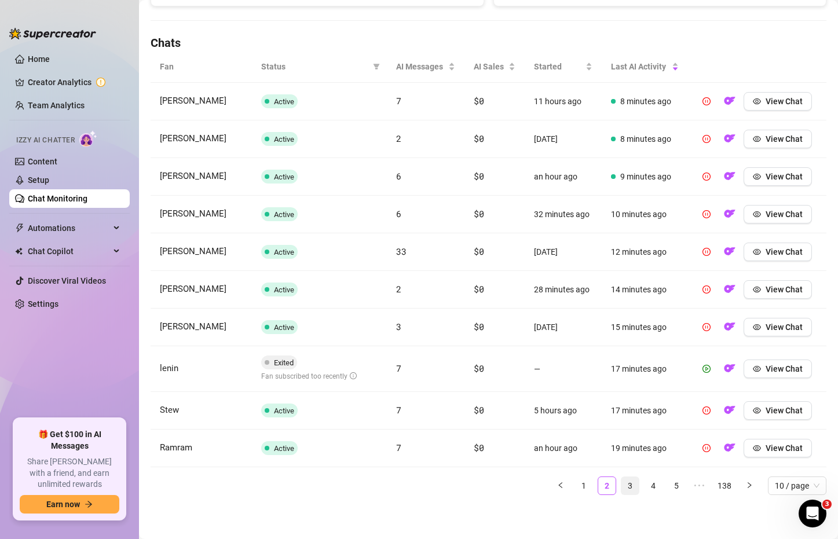
click at [623, 484] on link "3" at bounding box center [629, 485] width 17 height 17
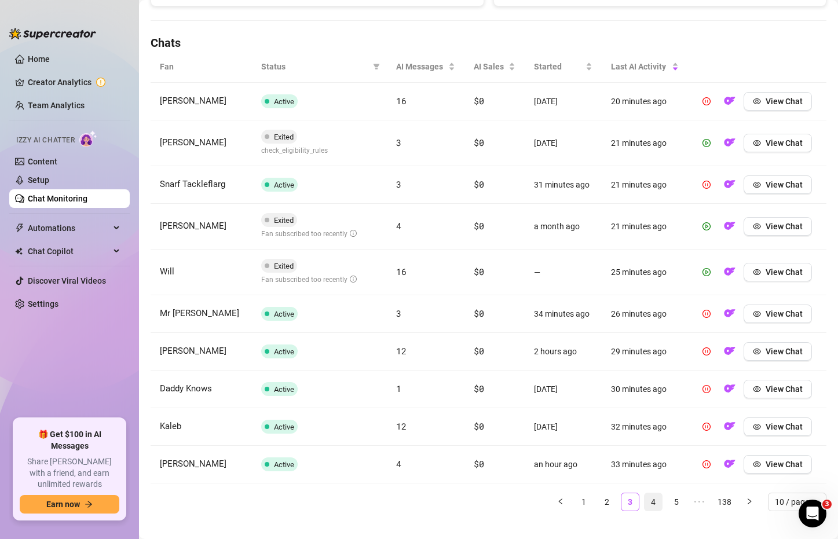
click at [645, 503] on link "4" at bounding box center [653, 501] width 17 height 17
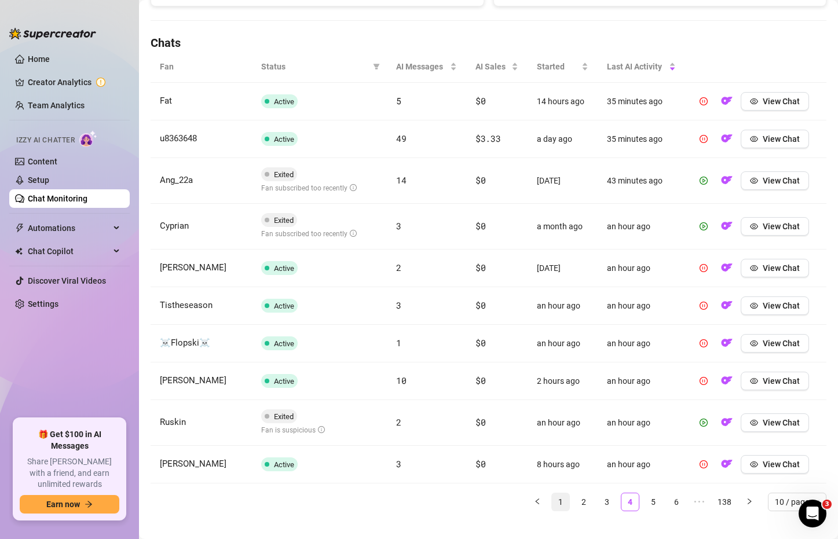
click at [552, 501] on link "1" at bounding box center [560, 501] width 17 height 17
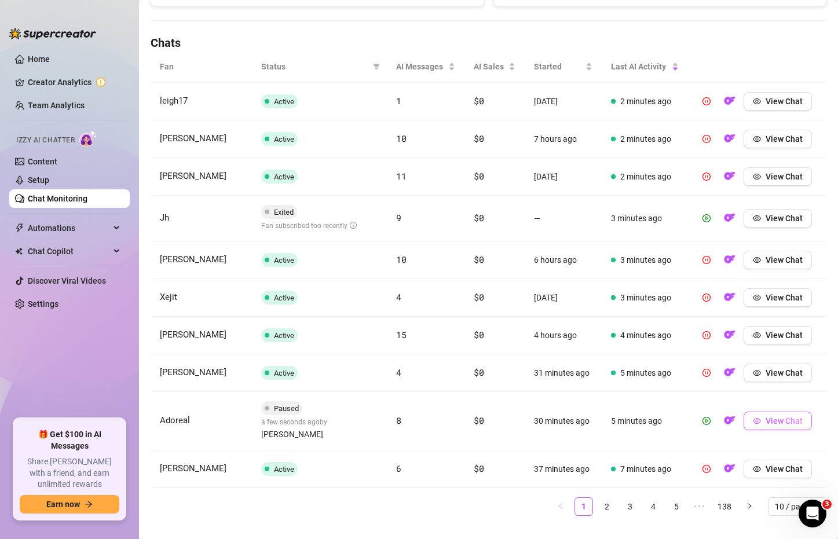
click at [744, 416] on button "View Chat" at bounding box center [778, 421] width 68 height 19
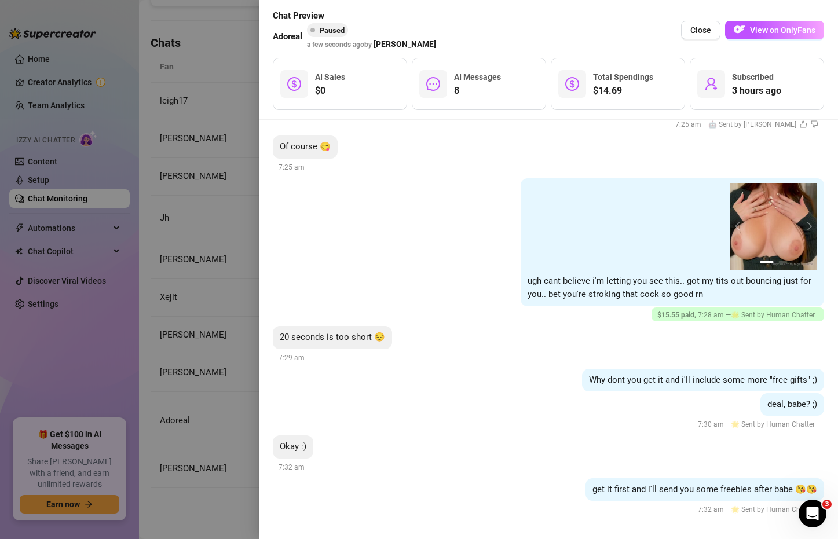
scroll to position [1429, 0]
